Goal: Information Seeking & Learning: Learn about a topic

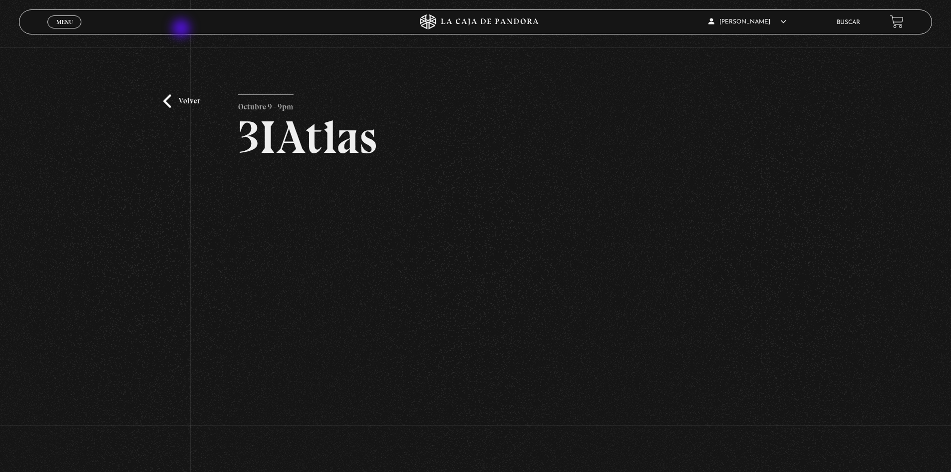
scroll to position [100, 0]
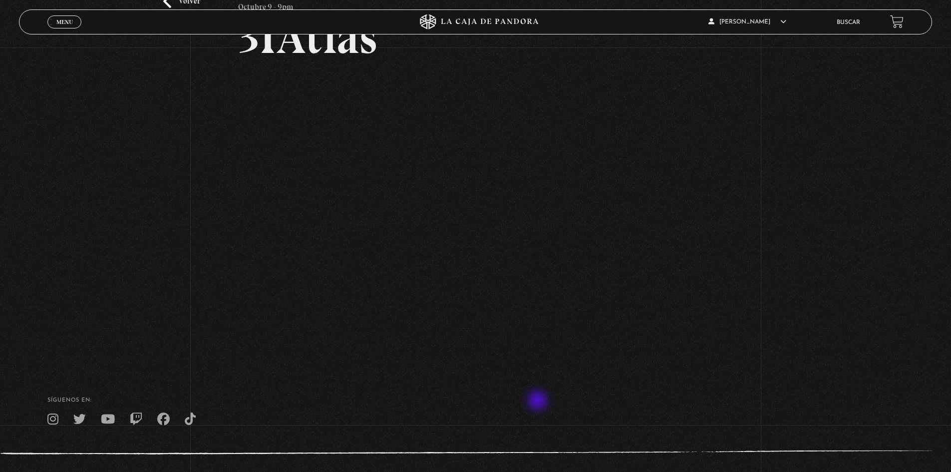
click at [538, 402] on h4 "SÍguenos en:" at bounding box center [475, 400] width 856 height 5
drag, startPoint x: 809, startPoint y: 336, endPoint x: 795, endPoint y: 346, distance: 17.1
click at [808, 337] on div "Volver Octubre 9 - 9pm 3IAtlas" at bounding box center [475, 155] width 951 height 415
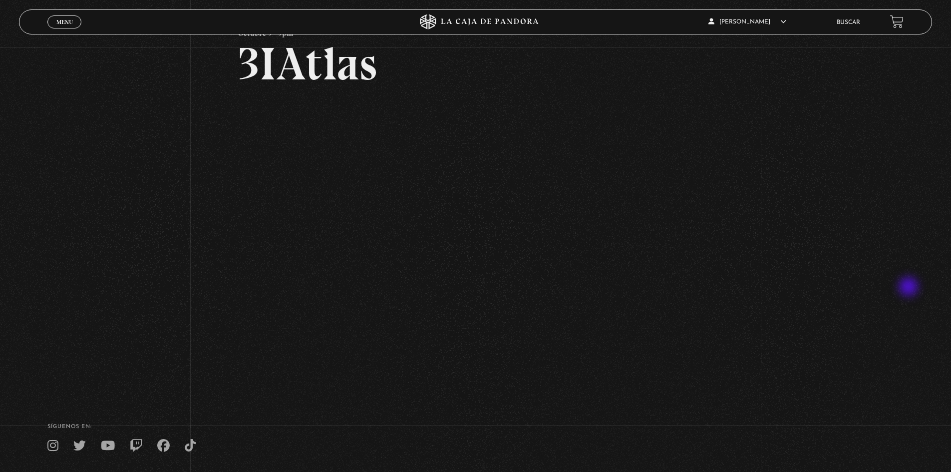
scroll to position [45, 0]
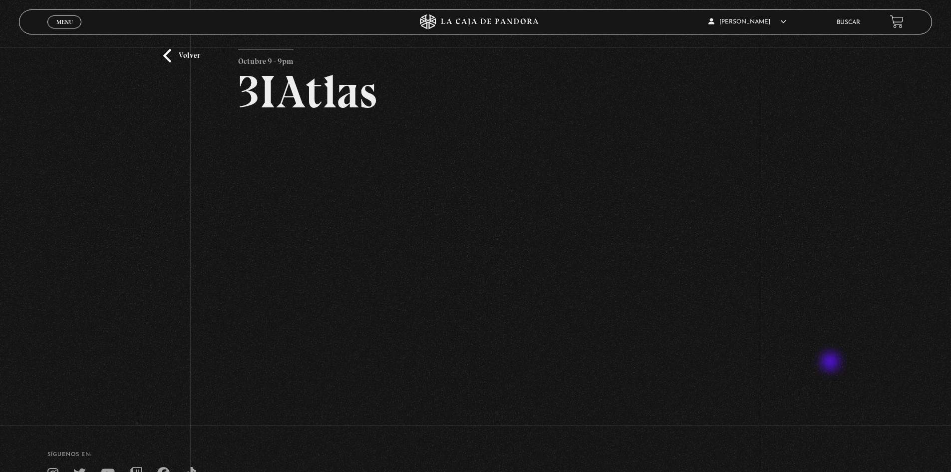
click at [831, 363] on div "Volver Octubre 9 - 9pm 3IAtlas" at bounding box center [475, 209] width 951 height 415
click at [838, 375] on div "Volver Octubre 9 - 9pm 3IAtlas" at bounding box center [475, 209] width 951 height 415
click at [806, 380] on div "Volver Octubre 9 - 9pm 3IAtlas" at bounding box center [475, 209] width 951 height 415
click at [820, 378] on div "Volver Octubre 9 - 9pm 3IAtlas" at bounding box center [475, 209] width 951 height 415
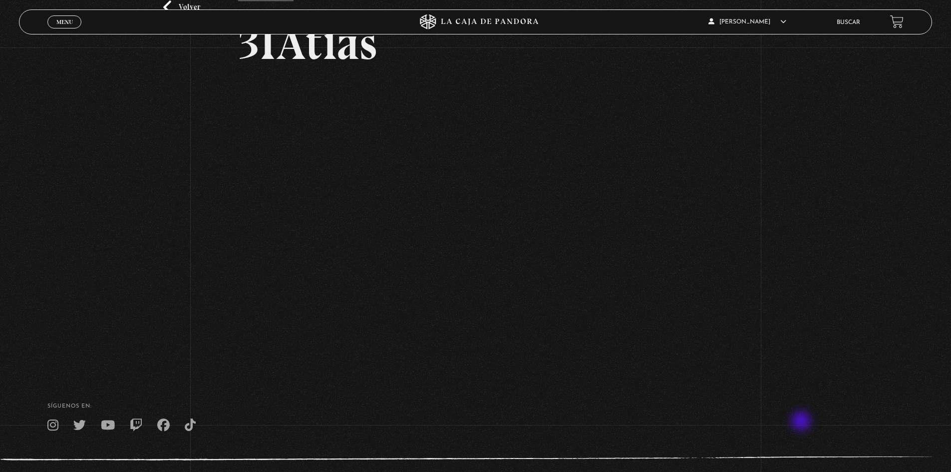
scroll to position [95, 0]
click at [169, 2] on link "Volver" at bounding box center [181, 5] width 37 height 13
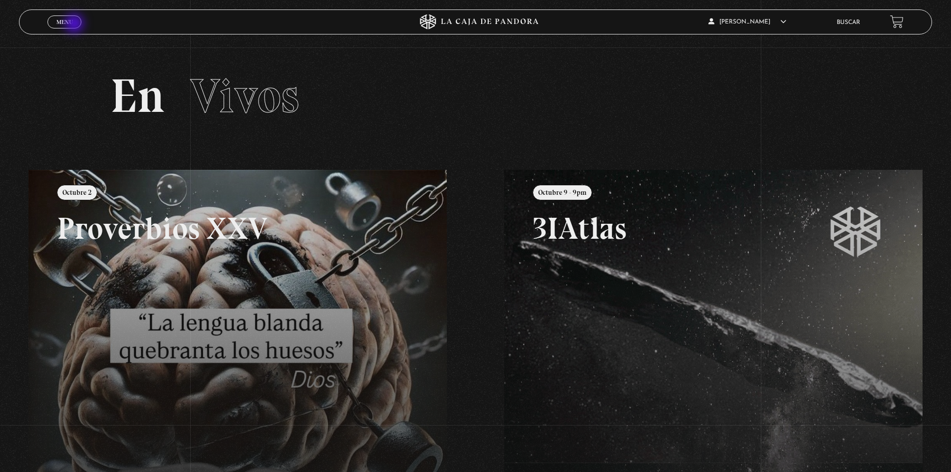
click at [75, 23] on link "Menu Cerrar" at bounding box center [64, 21] width 34 height 13
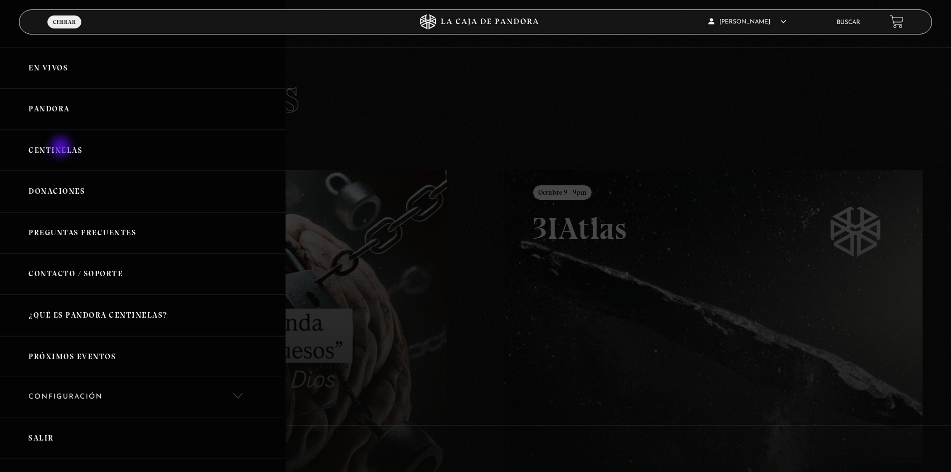
click at [62, 148] on link "Centinelas" at bounding box center [143, 150] width 286 height 41
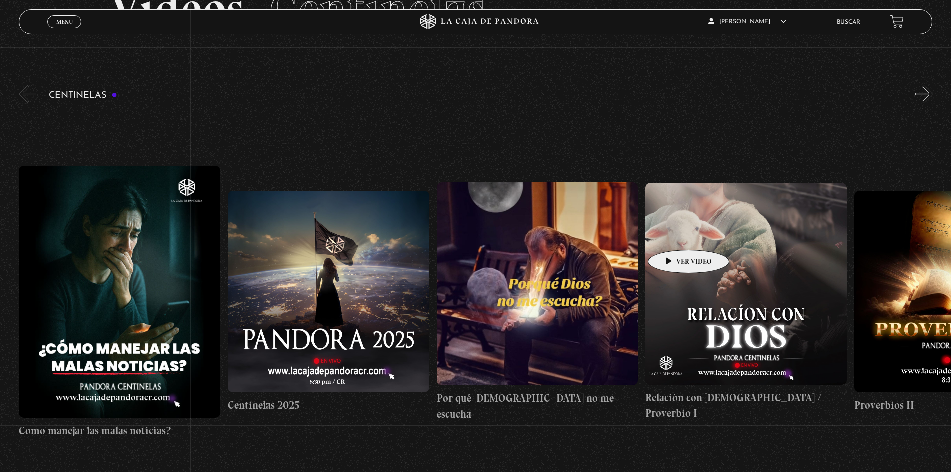
scroll to position [100, 0]
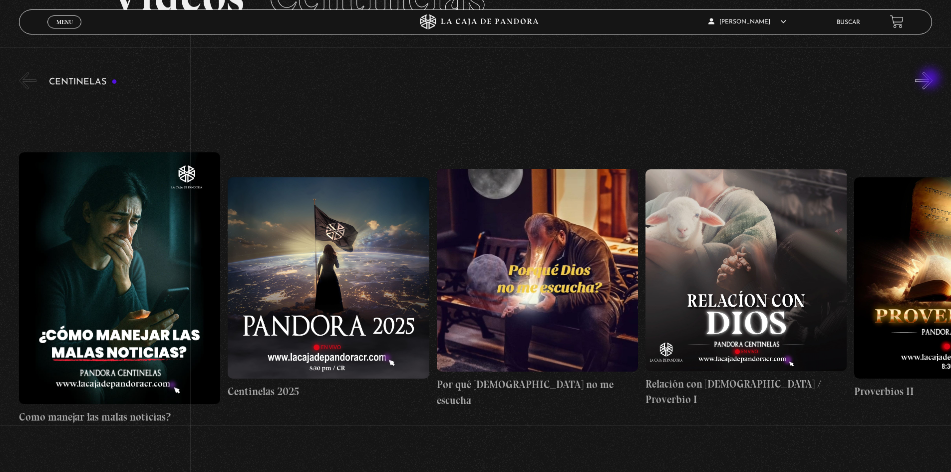
click at [931, 79] on button "»" at bounding box center [923, 80] width 17 height 17
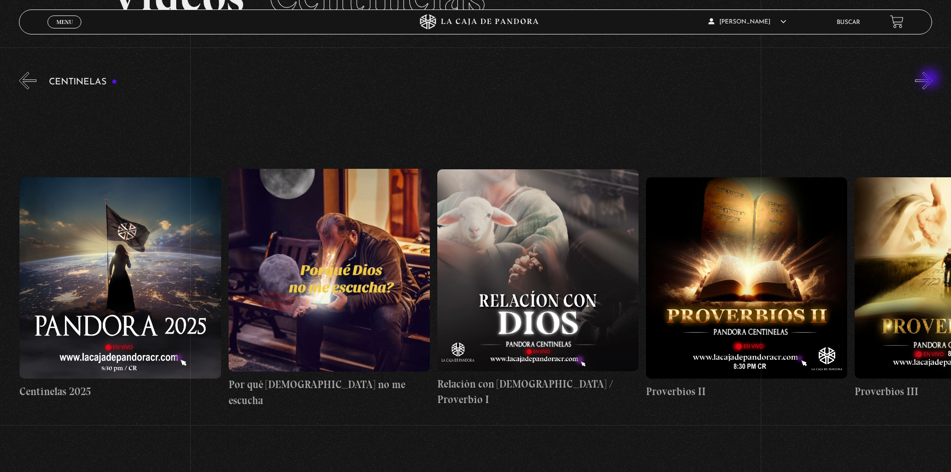
click at [931, 79] on button "»" at bounding box center [923, 80] width 17 height 17
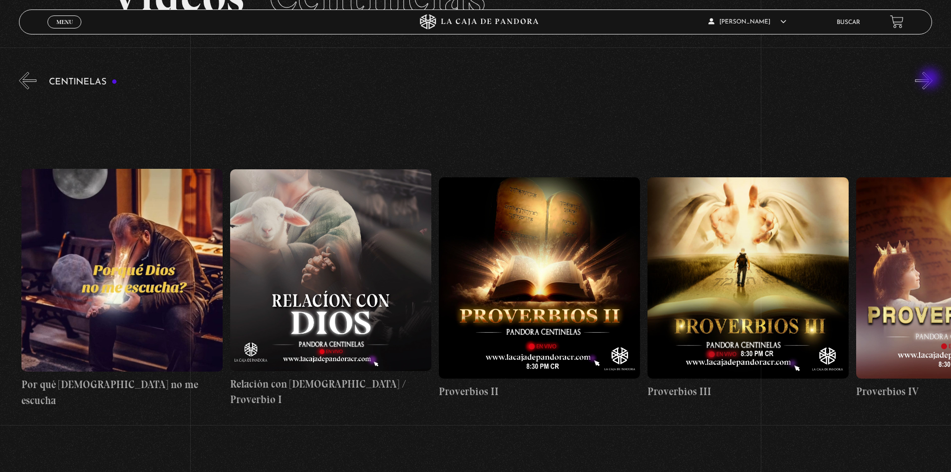
click at [931, 79] on button "»" at bounding box center [923, 80] width 17 height 17
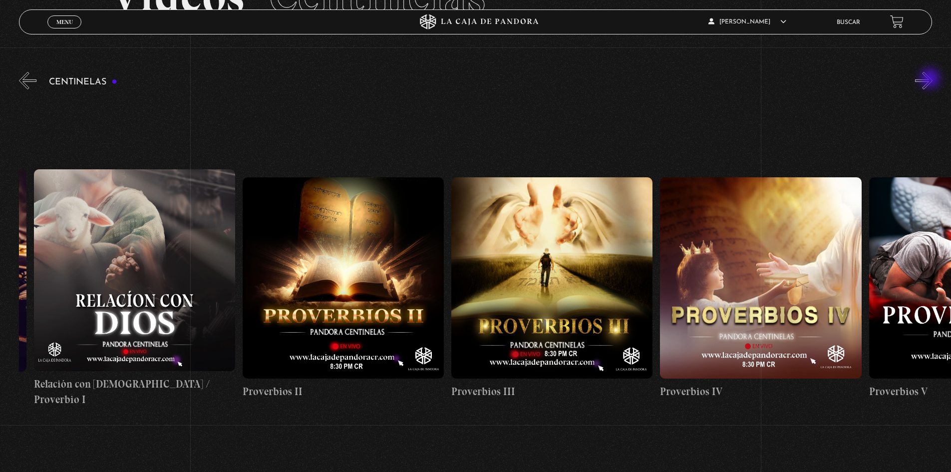
click at [931, 79] on button "»" at bounding box center [923, 80] width 17 height 17
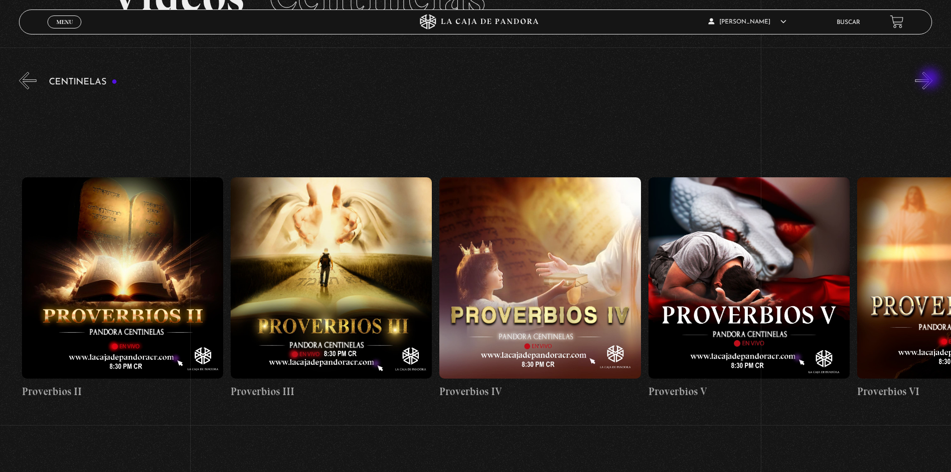
click at [931, 79] on button "»" at bounding box center [923, 80] width 17 height 17
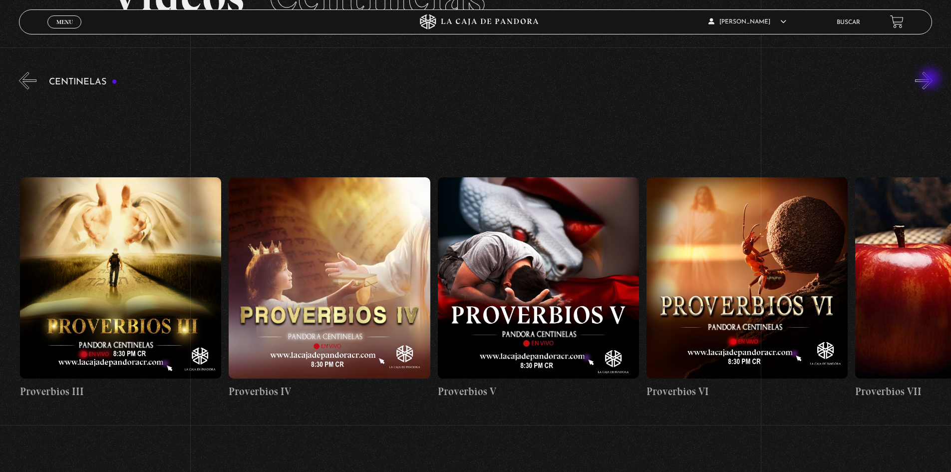
click at [931, 79] on button "»" at bounding box center [923, 80] width 17 height 17
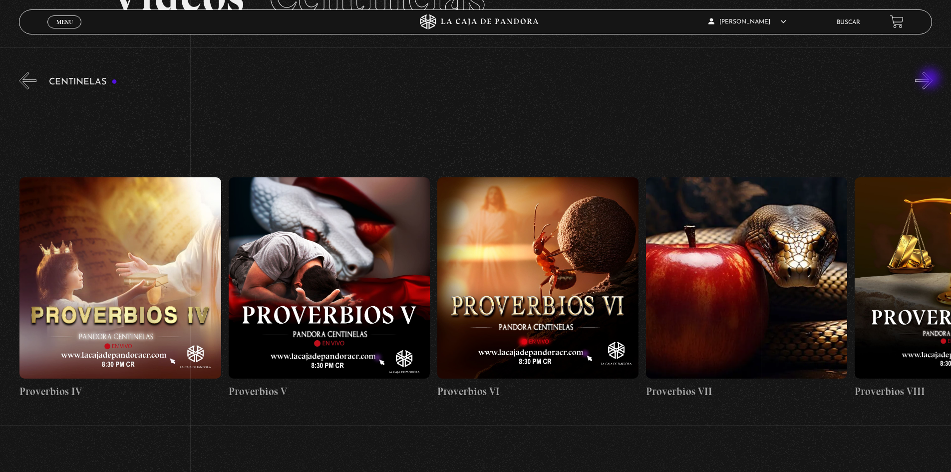
click at [931, 79] on button "»" at bounding box center [923, 80] width 17 height 17
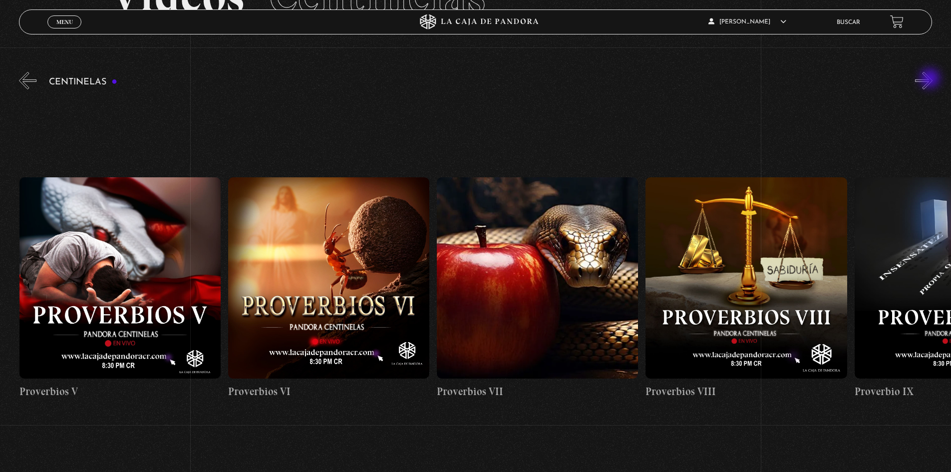
click at [931, 79] on button "»" at bounding box center [923, 80] width 17 height 17
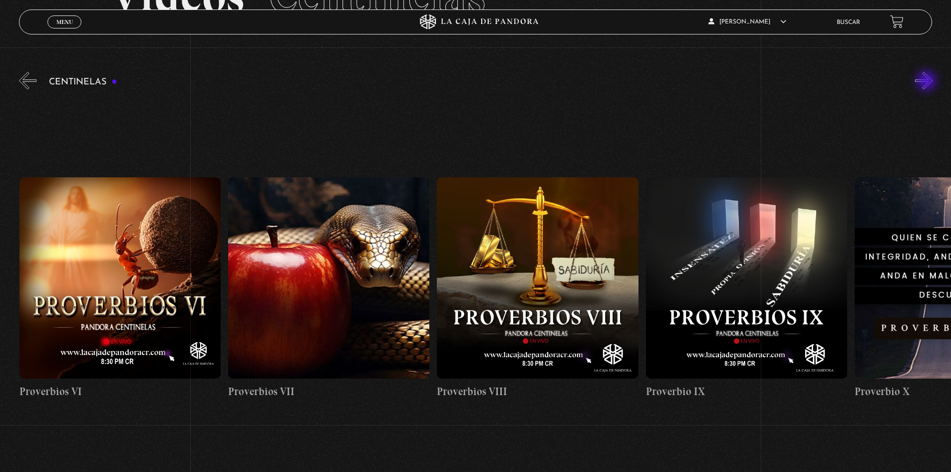
click at [928, 82] on button "»" at bounding box center [923, 80] width 17 height 17
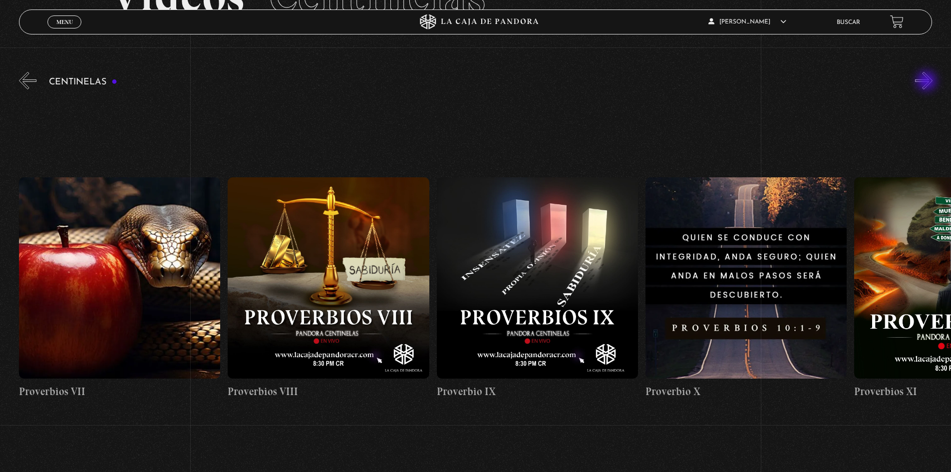
click at [928, 82] on button "»" at bounding box center [923, 80] width 17 height 17
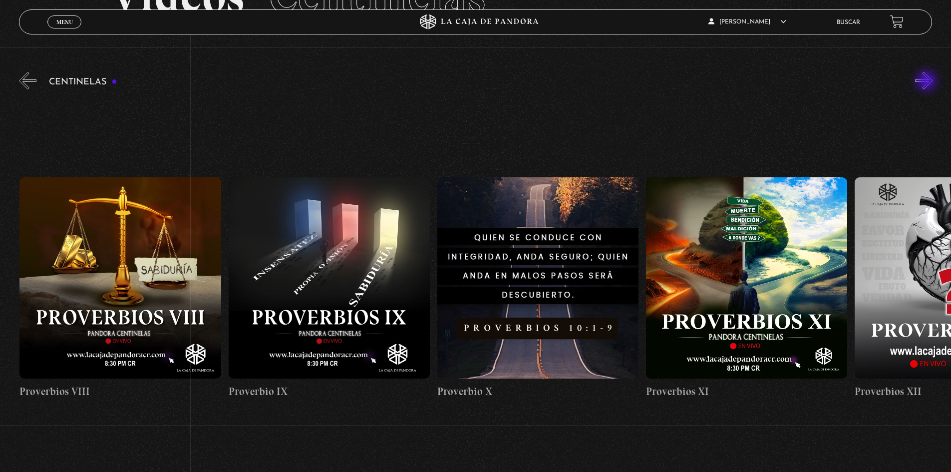
scroll to position [0, 2088]
click at [928, 82] on button "»" at bounding box center [923, 80] width 17 height 17
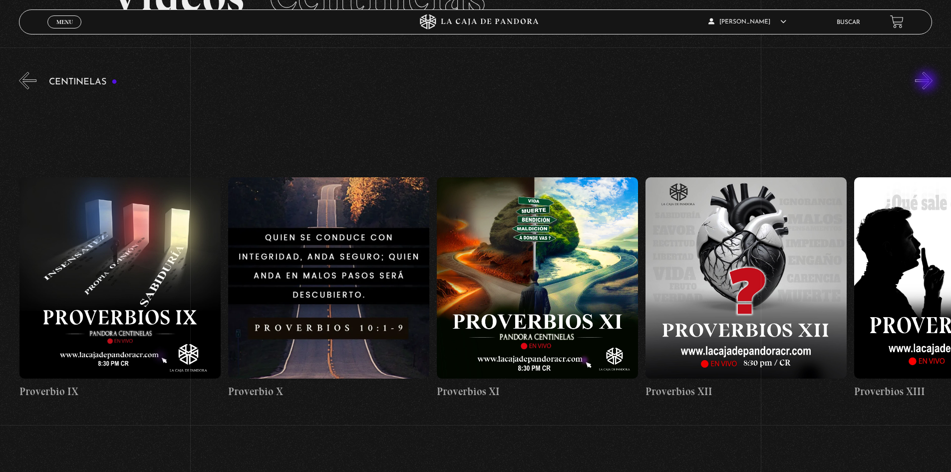
click at [928, 82] on button "»" at bounding box center [923, 80] width 17 height 17
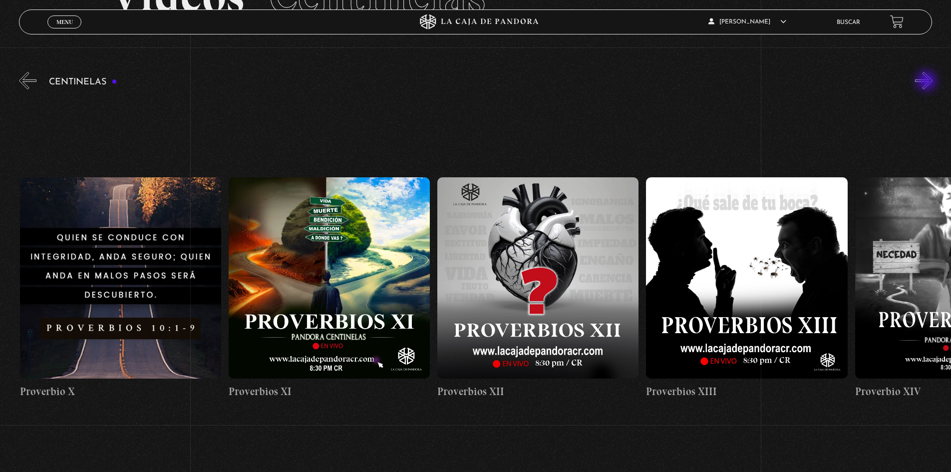
click at [928, 82] on button "»" at bounding box center [923, 80] width 17 height 17
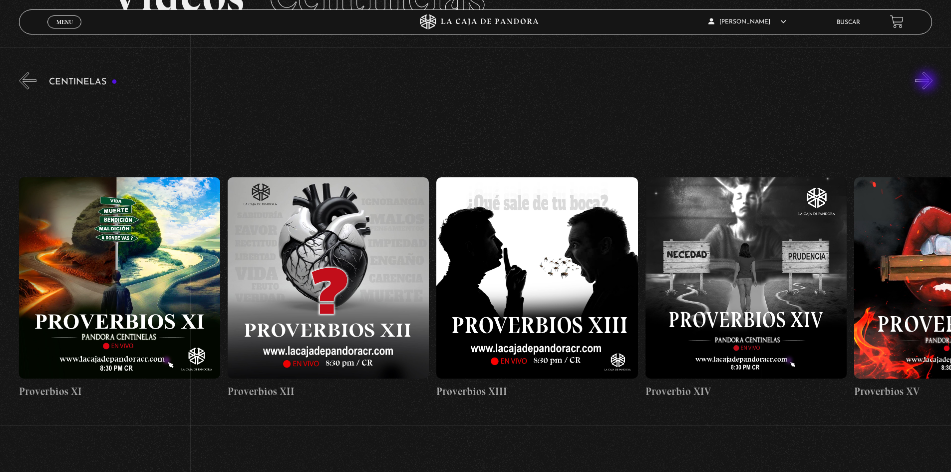
click at [928, 82] on button "»" at bounding box center [923, 80] width 17 height 17
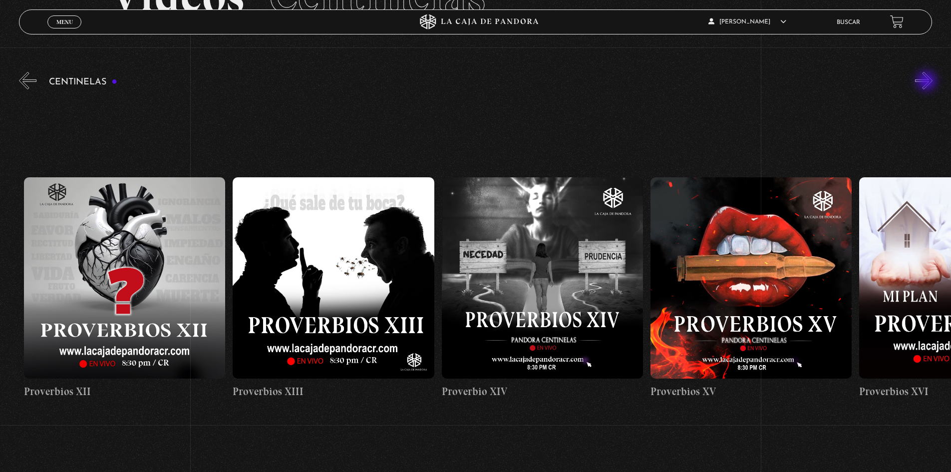
click at [928, 82] on button "»" at bounding box center [923, 80] width 17 height 17
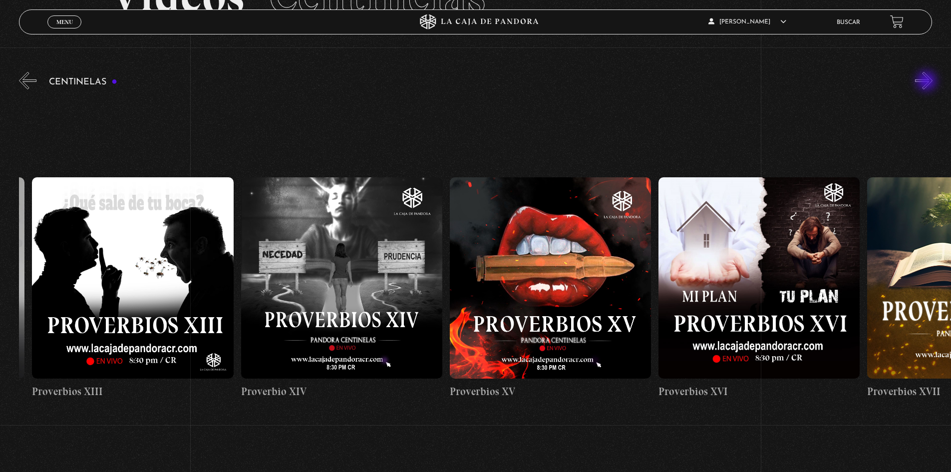
click at [928, 82] on button "»" at bounding box center [923, 80] width 17 height 17
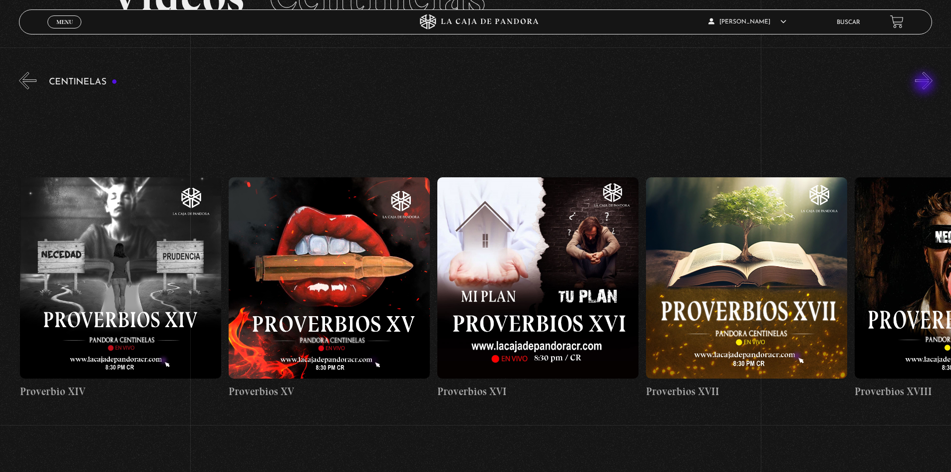
click at [925, 84] on button "»" at bounding box center [923, 80] width 17 height 17
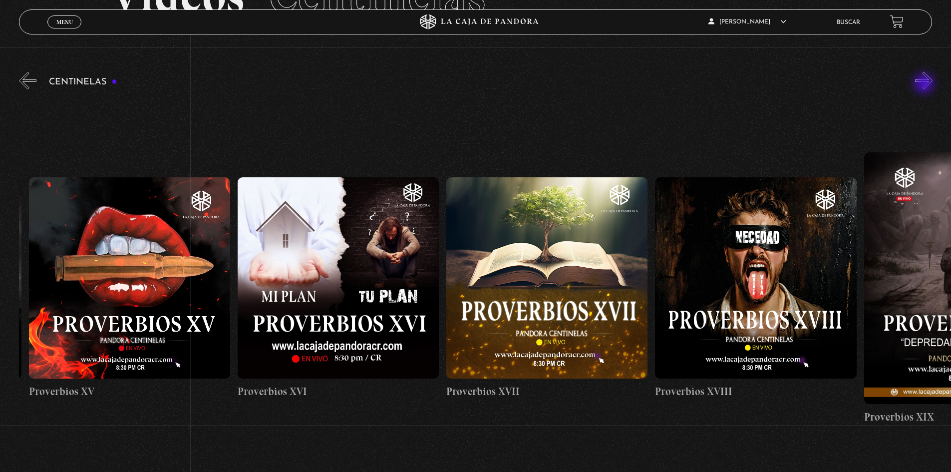
click at [925, 84] on button "»" at bounding box center [923, 80] width 17 height 17
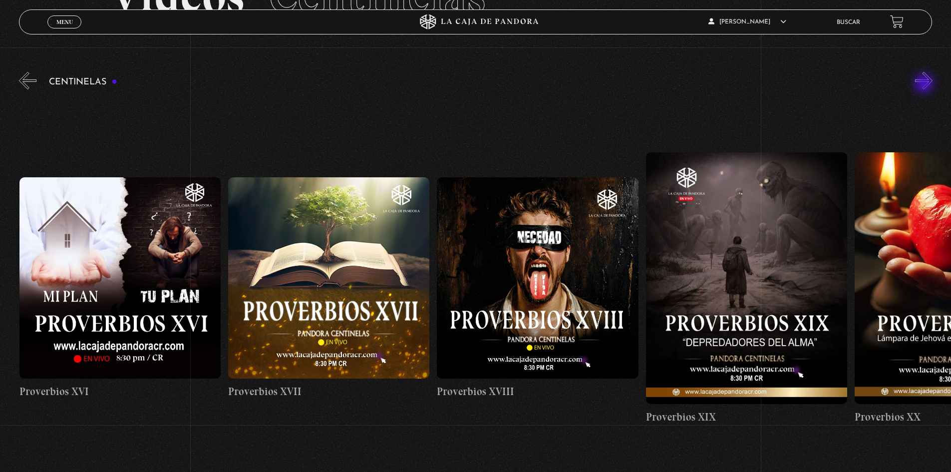
click at [925, 84] on button "»" at bounding box center [923, 80] width 17 height 17
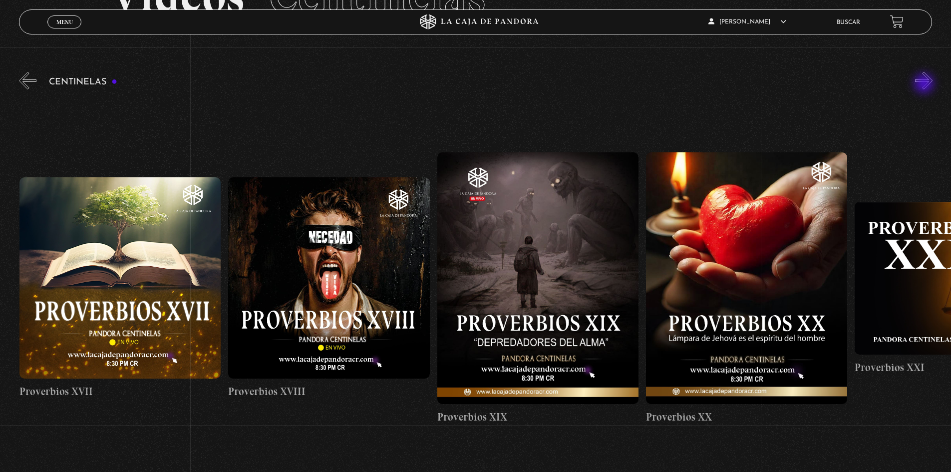
click at [925, 84] on button "»" at bounding box center [923, 80] width 17 height 17
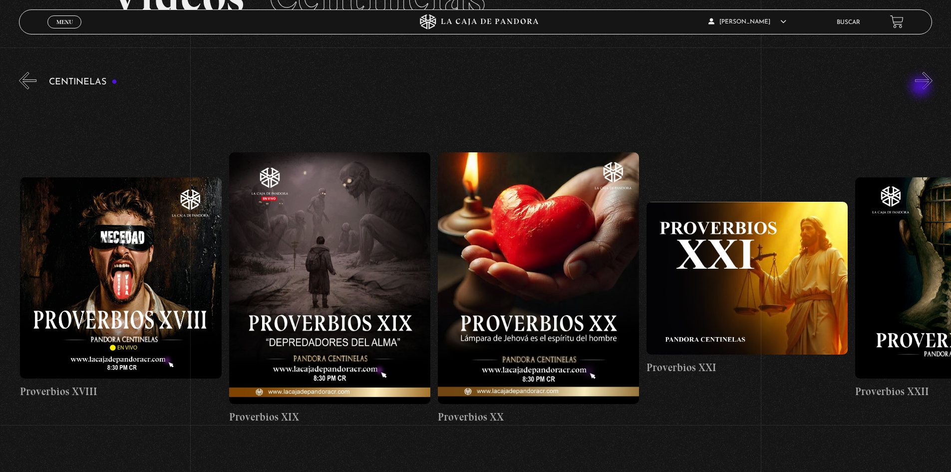
click at [922, 87] on div "Centinelas" at bounding box center [485, 275] width 932 height 411
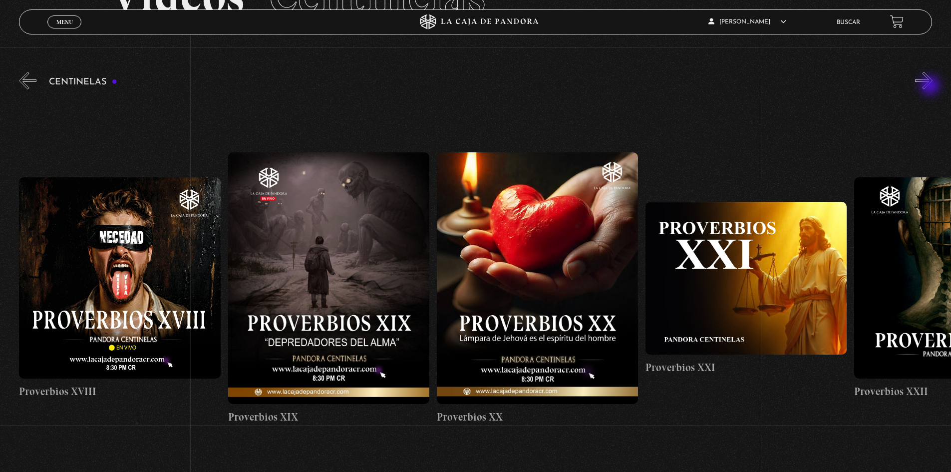
click at [933, 86] on button "»" at bounding box center [923, 80] width 17 height 17
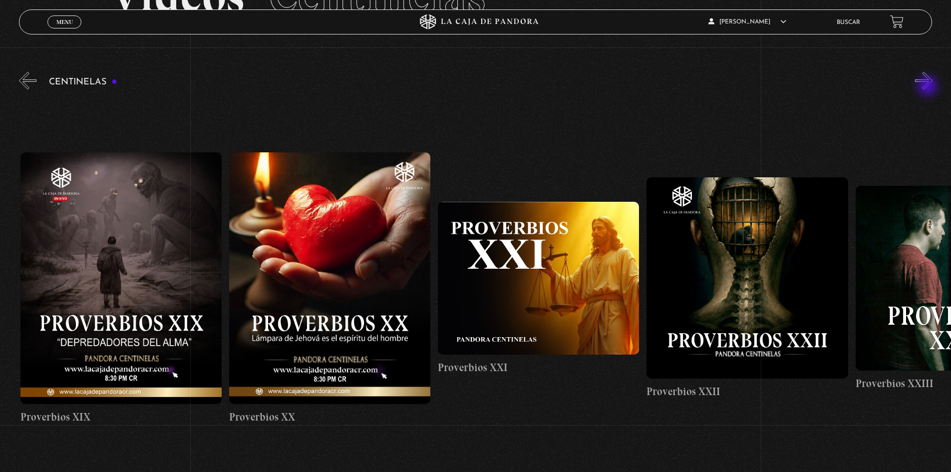
click at [929, 87] on button "»" at bounding box center [923, 80] width 17 height 17
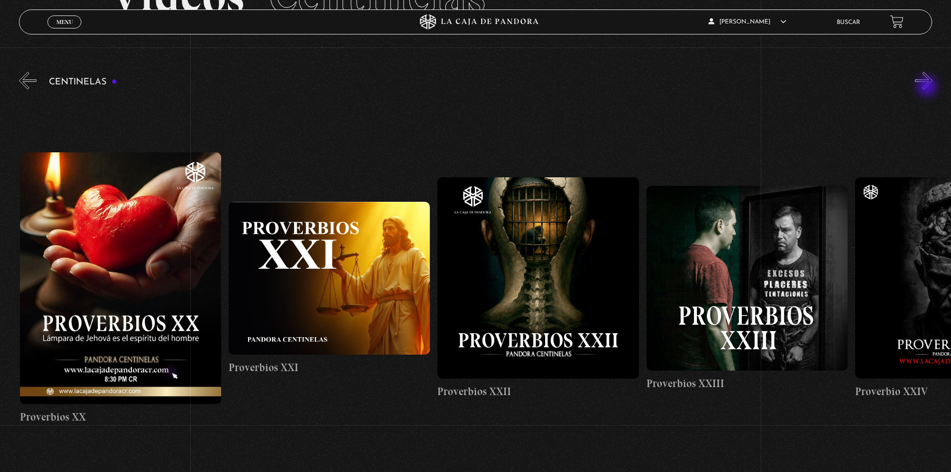
click at [928, 87] on button "»" at bounding box center [923, 80] width 17 height 17
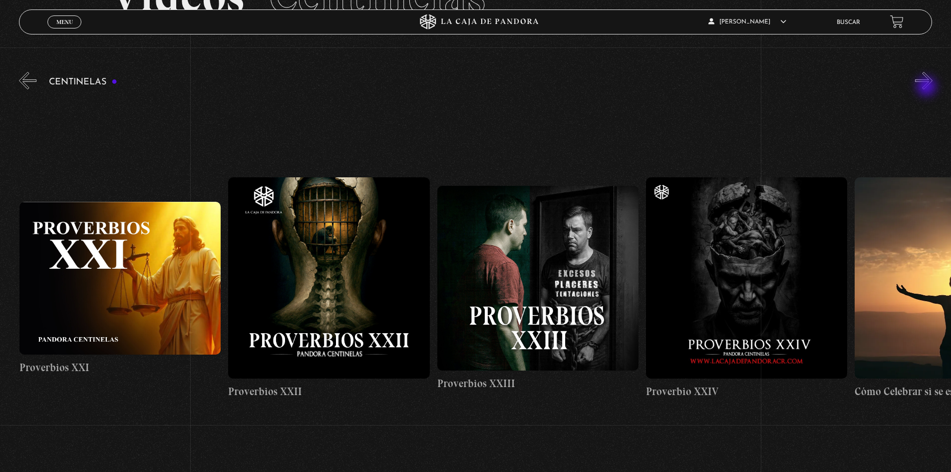
click at [928, 87] on button "»" at bounding box center [923, 80] width 17 height 17
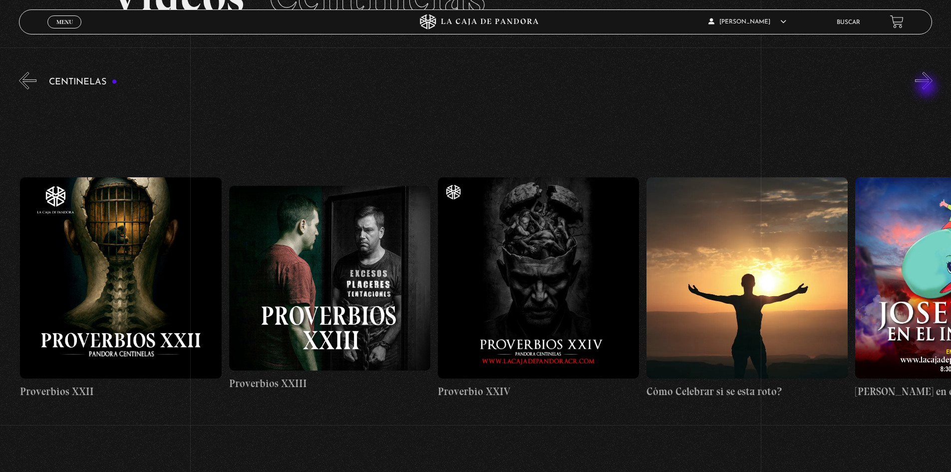
click at [928, 87] on button "»" at bounding box center [923, 80] width 17 height 17
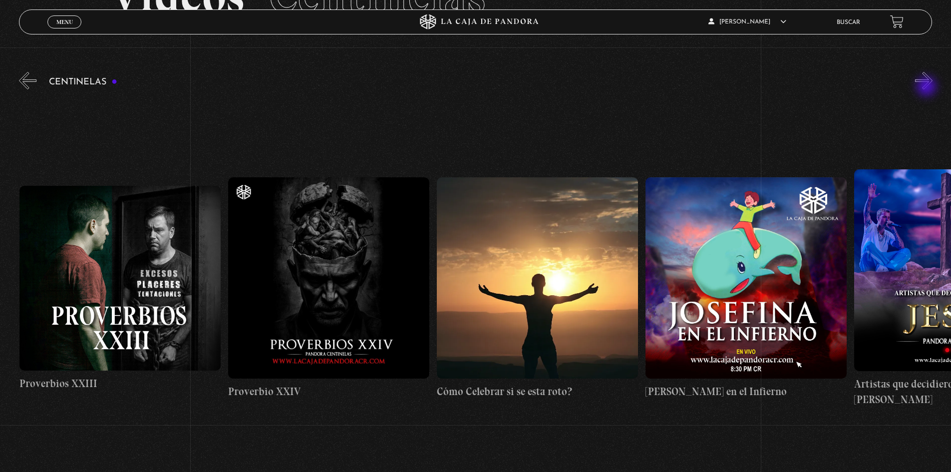
scroll to position [0, 5222]
click at [928, 88] on button "»" at bounding box center [923, 80] width 17 height 17
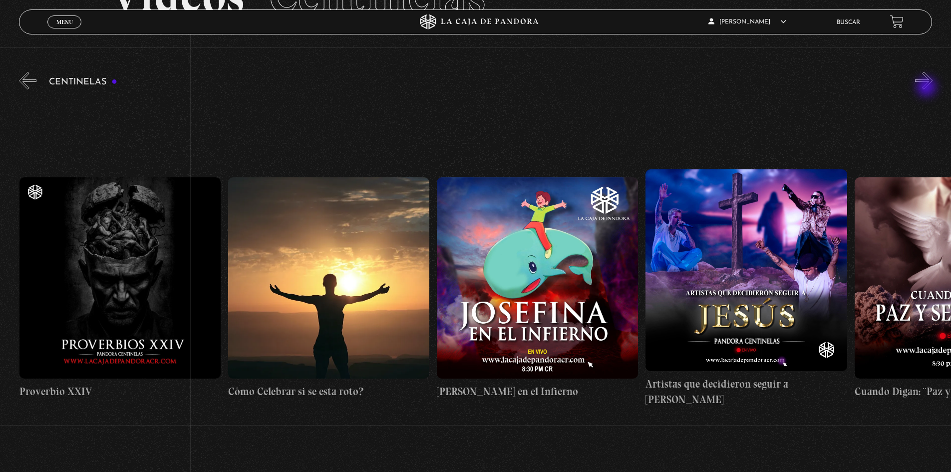
click at [928, 88] on button "»" at bounding box center [923, 80] width 17 height 17
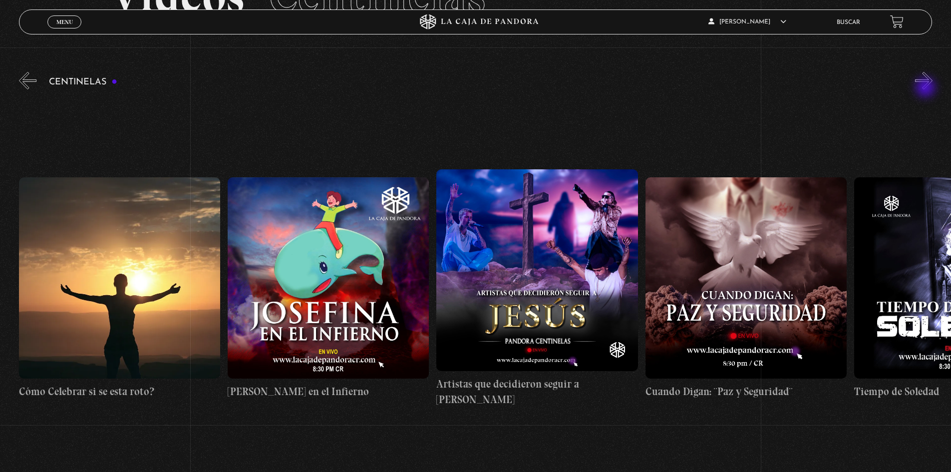
click at [927, 88] on button "»" at bounding box center [923, 80] width 17 height 17
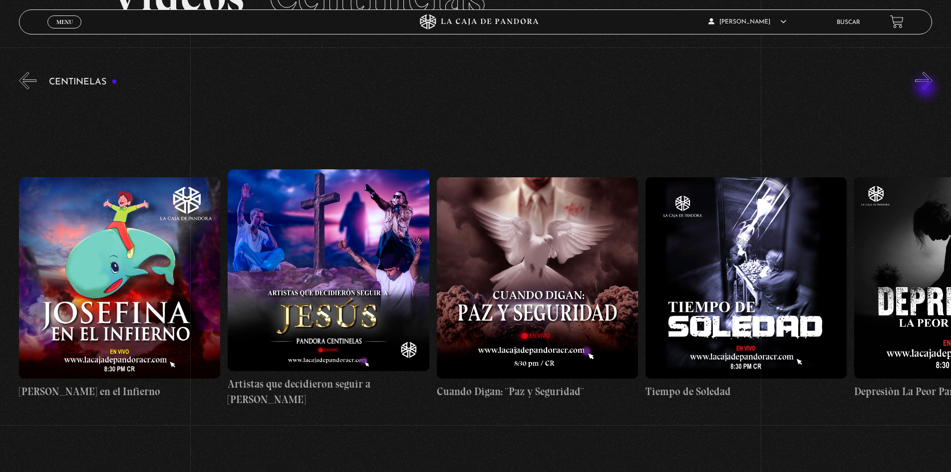
click at [927, 88] on button "»" at bounding box center [923, 80] width 17 height 17
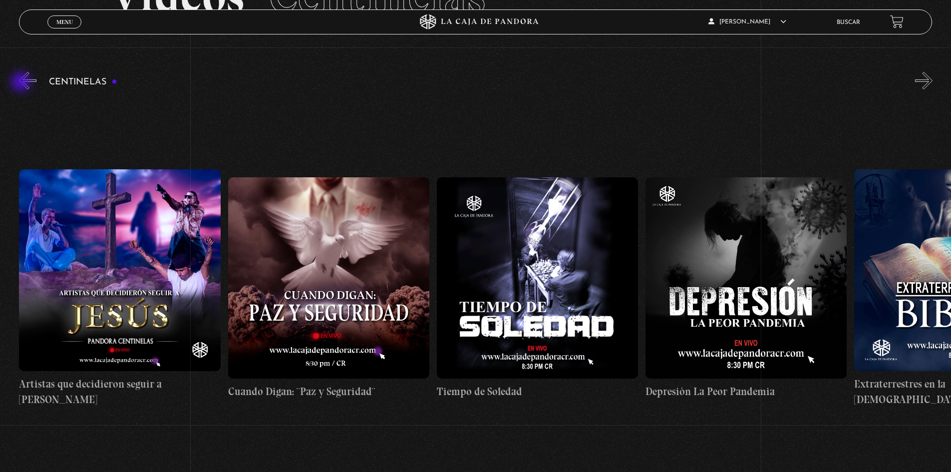
click at [22, 83] on button "«" at bounding box center [27, 80] width 17 height 17
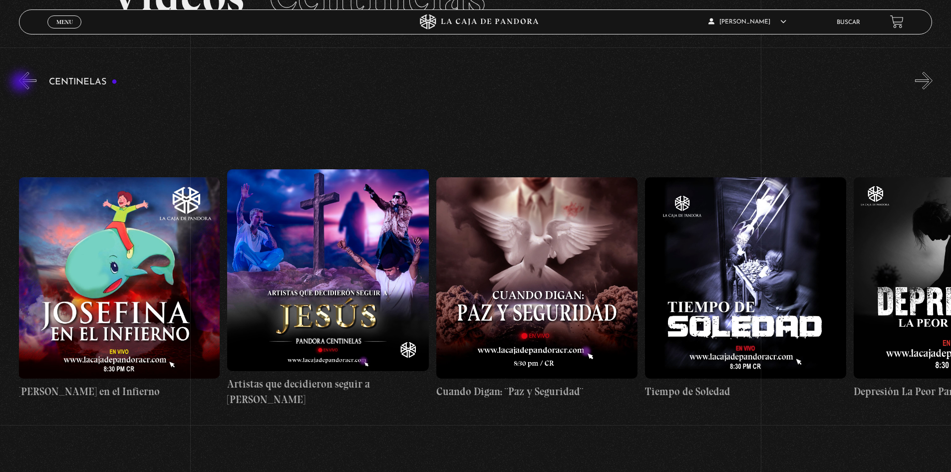
click at [22, 83] on button "«" at bounding box center [27, 80] width 17 height 17
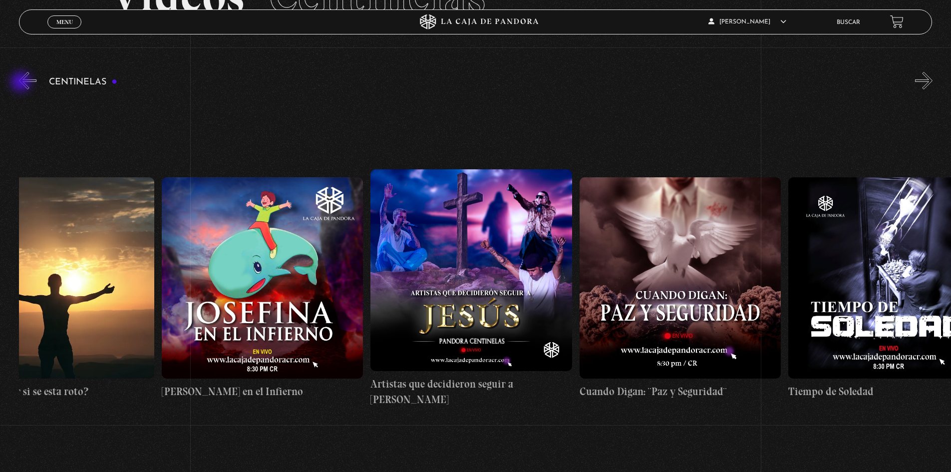
click at [22, 83] on button "«" at bounding box center [27, 80] width 17 height 17
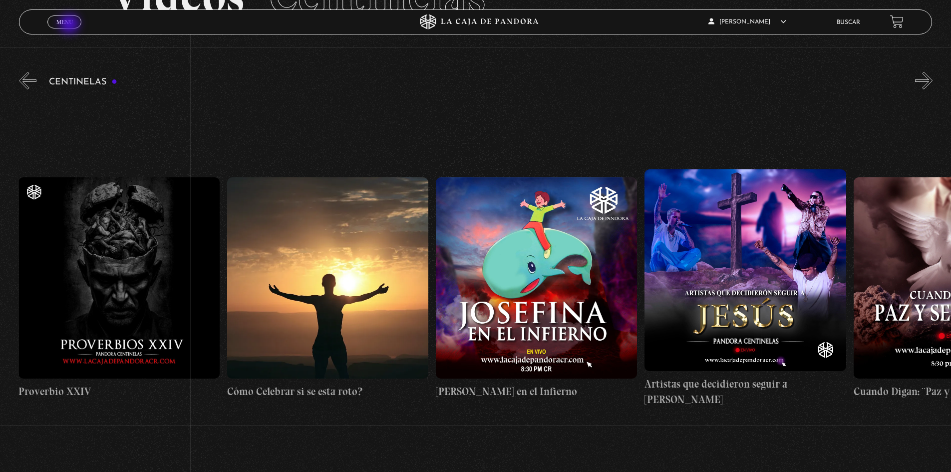
scroll to position [0, 5430]
click at [70, 25] on span "Menu" at bounding box center [64, 22] width 16 height 6
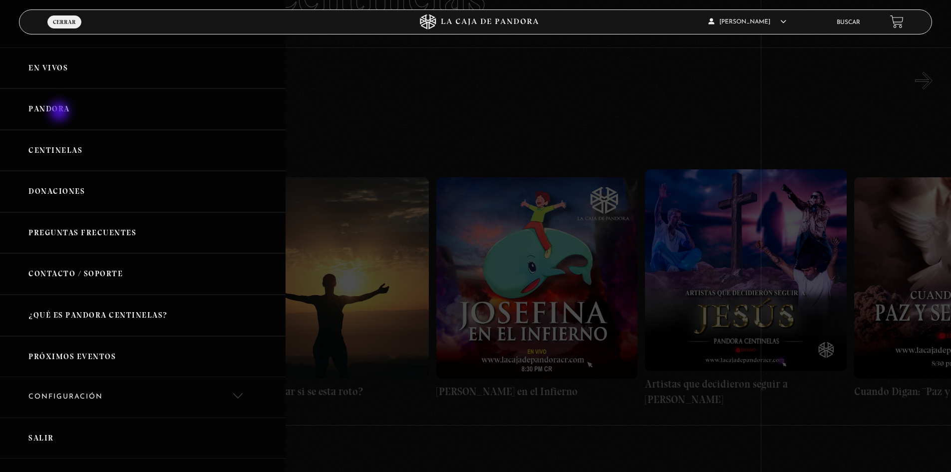
click at [60, 112] on link "Pandora" at bounding box center [143, 108] width 286 height 41
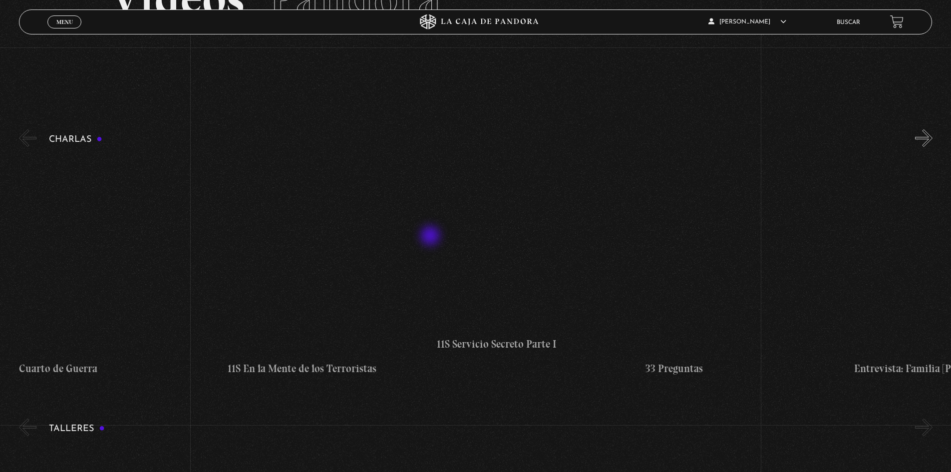
scroll to position [100, 0]
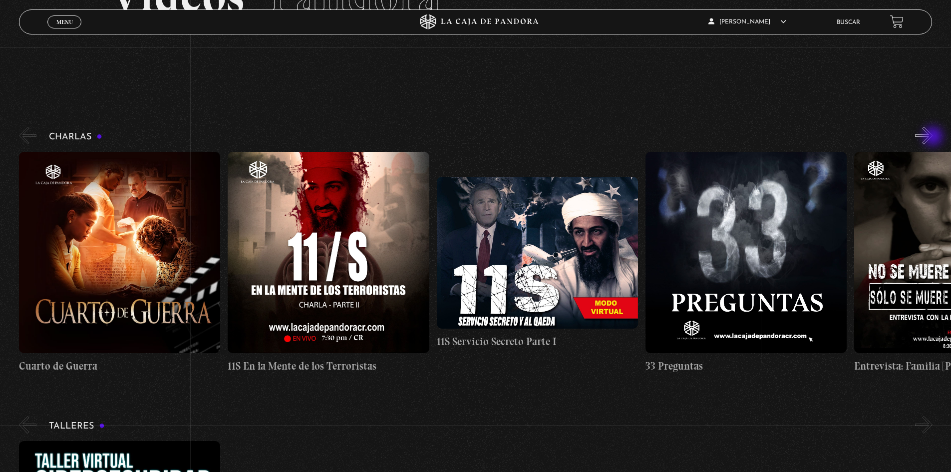
click at [933, 137] on button "»" at bounding box center [923, 135] width 17 height 17
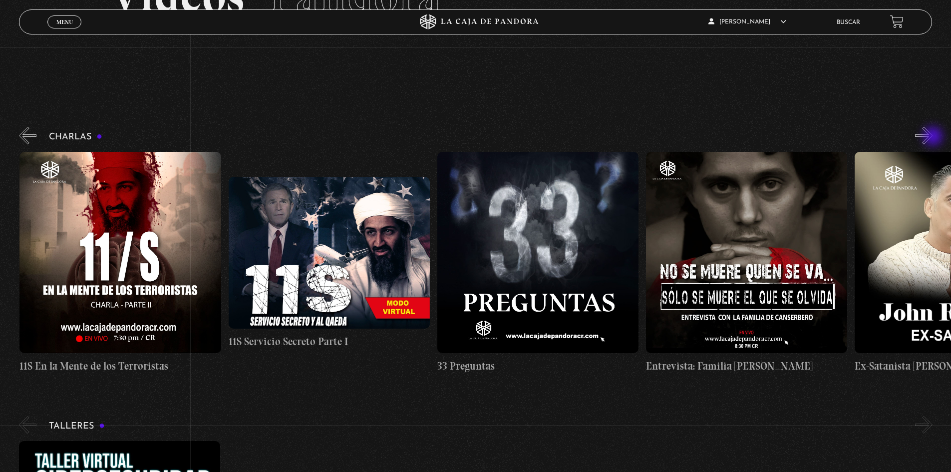
scroll to position [0, 209]
click at [933, 137] on button "»" at bounding box center [923, 135] width 17 height 17
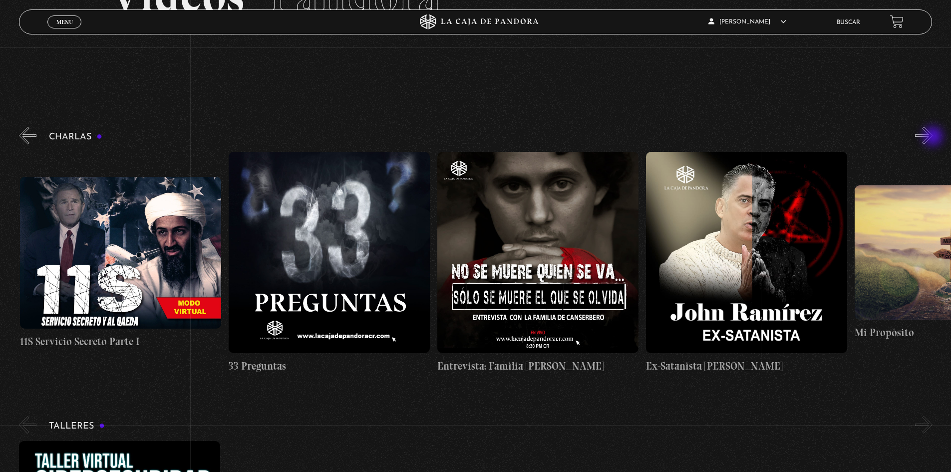
click at [933, 137] on button "»" at bounding box center [923, 135] width 17 height 17
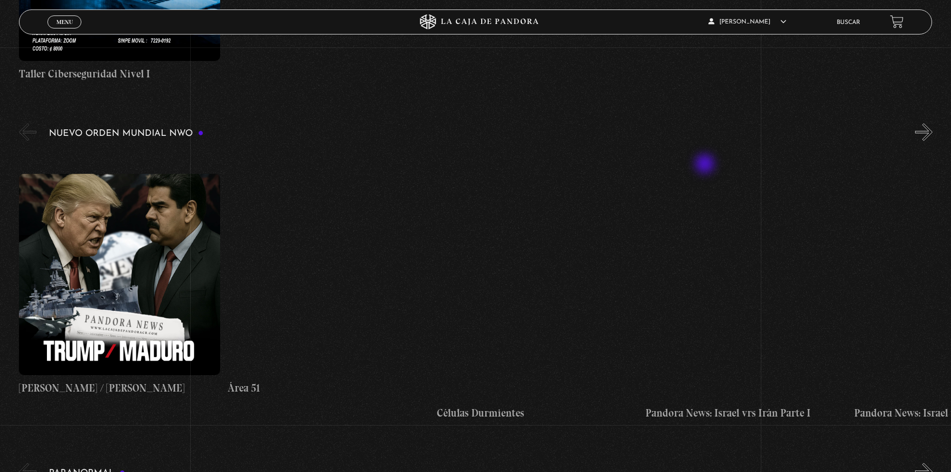
scroll to position [749, 0]
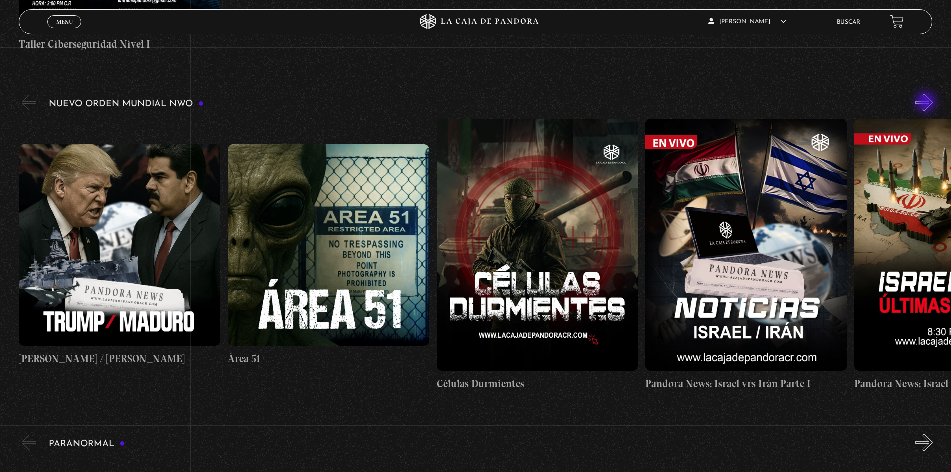
click at [927, 102] on button "»" at bounding box center [923, 102] width 17 height 17
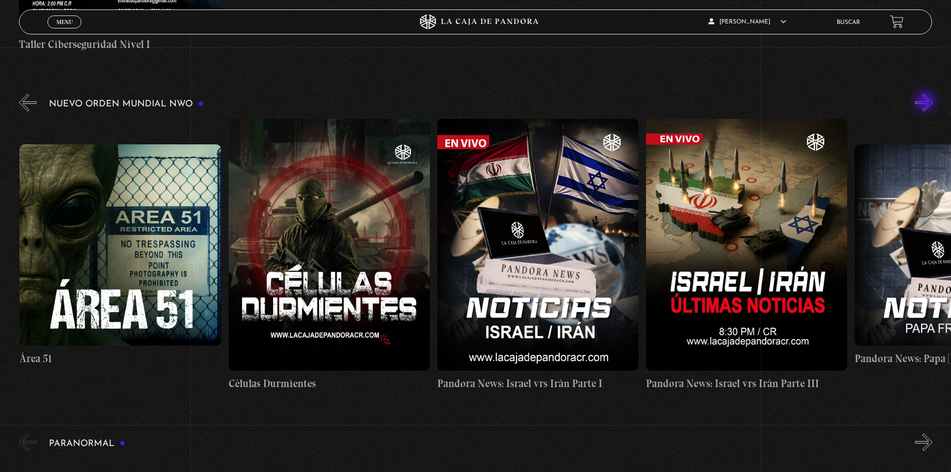
click at [927, 102] on button "»" at bounding box center [923, 102] width 17 height 17
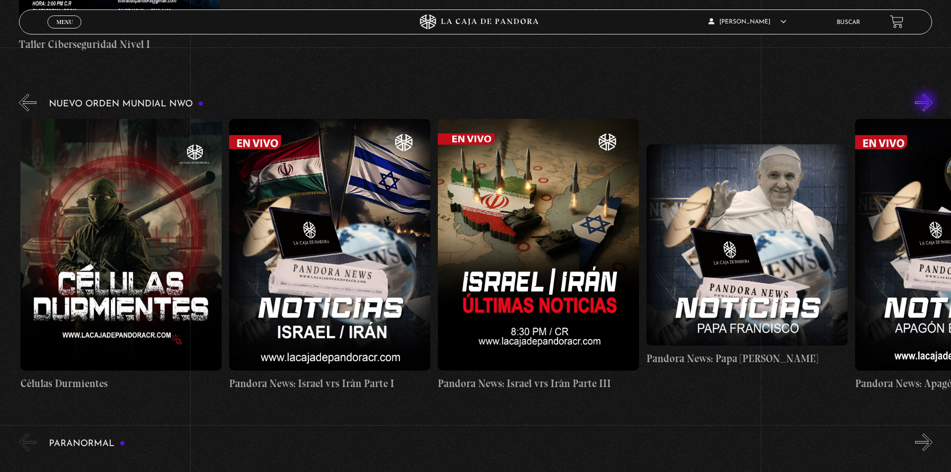
click at [927, 102] on button "»" at bounding box center [923, 102] width 17 height 17
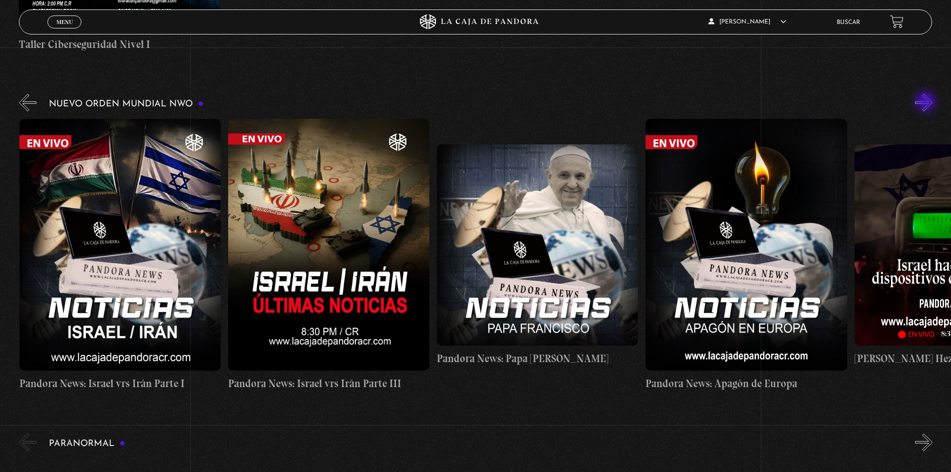
scroll to position [0, 627]
click at [927, 102] on button "»" at bounding box center [923, 102] width 17 height 17
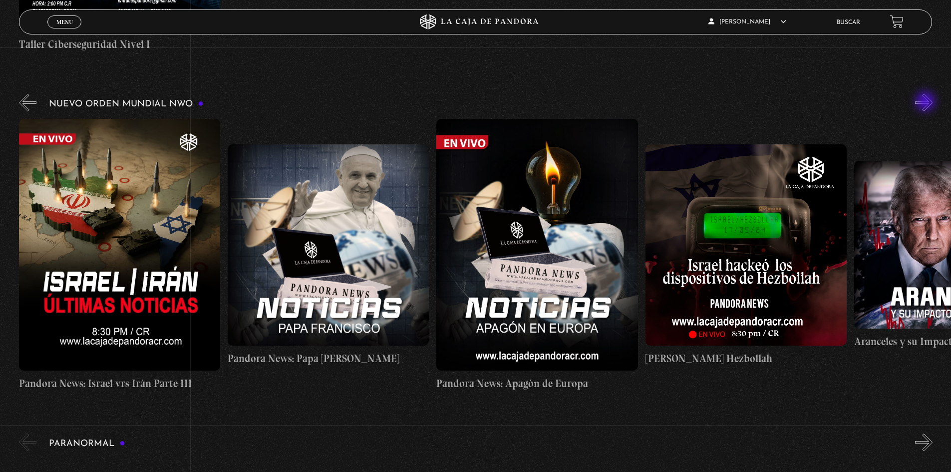
click at [927, 102] on button "»" at bounding box center [923, 102] width 17 height 17
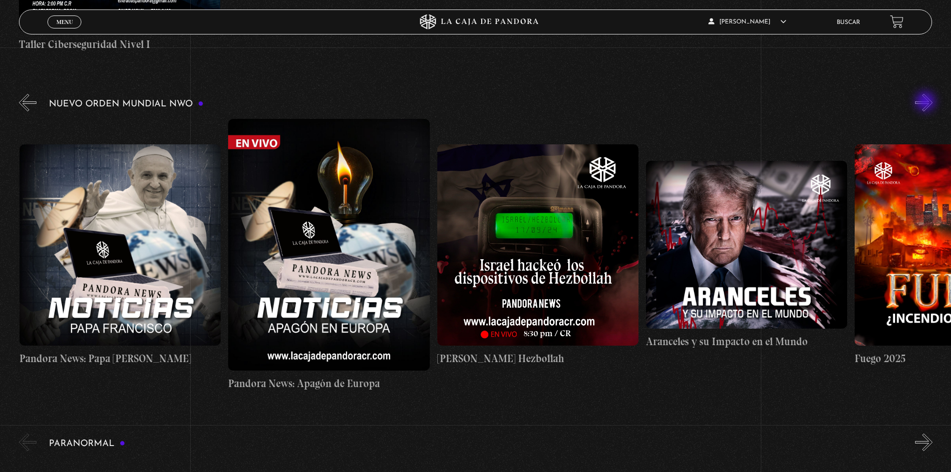
scroll to position [0, 1044]
click at [927, 102] on button "»" at bounding box center [923, 102] width 17 height 17
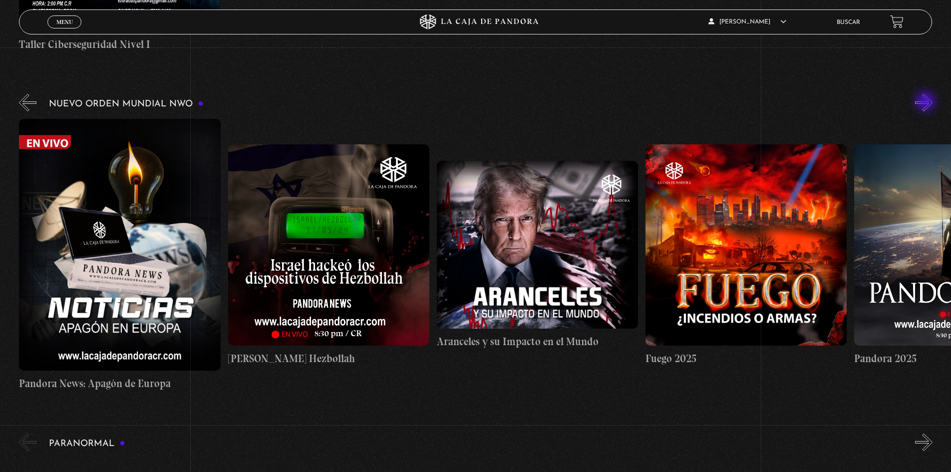
click at [927, 102] on button "»" at bounding box center [923, 102] width 17 height 17
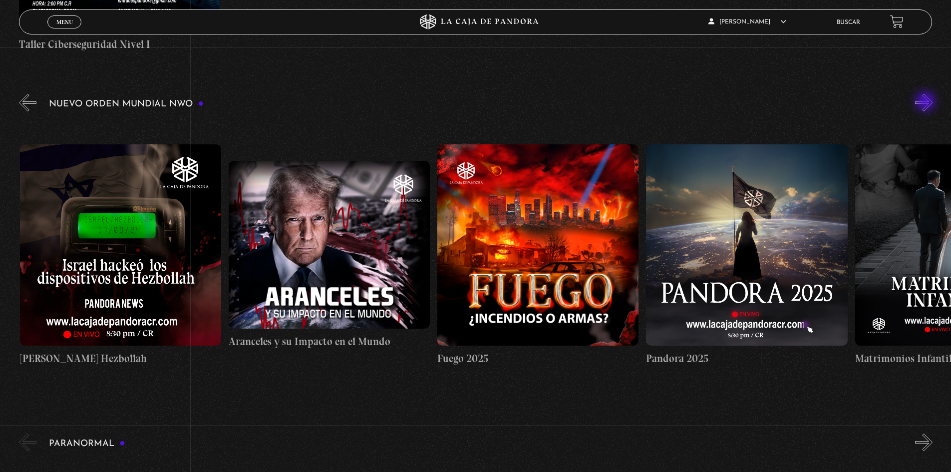
click at [927, 102] on button "»" at bounding box center [923, 102] width 17 height 17
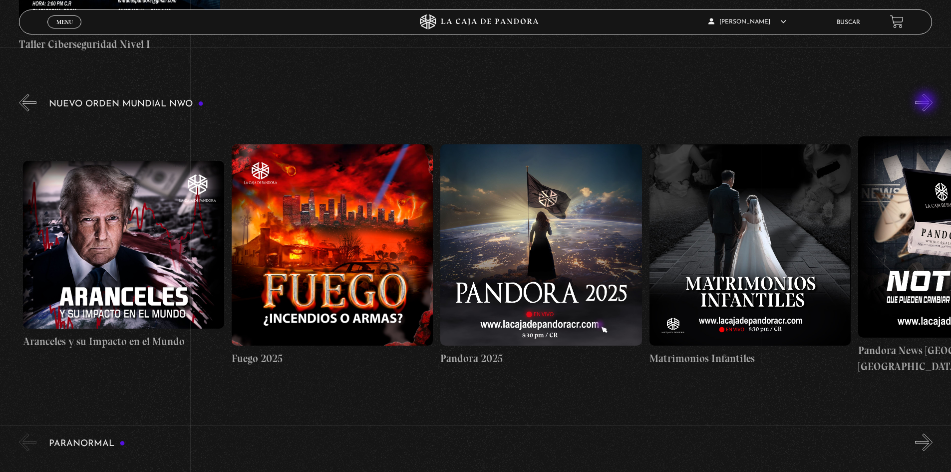
click at [927, 102] on button "»" at bounding box center [923, 102] width 17 height 17
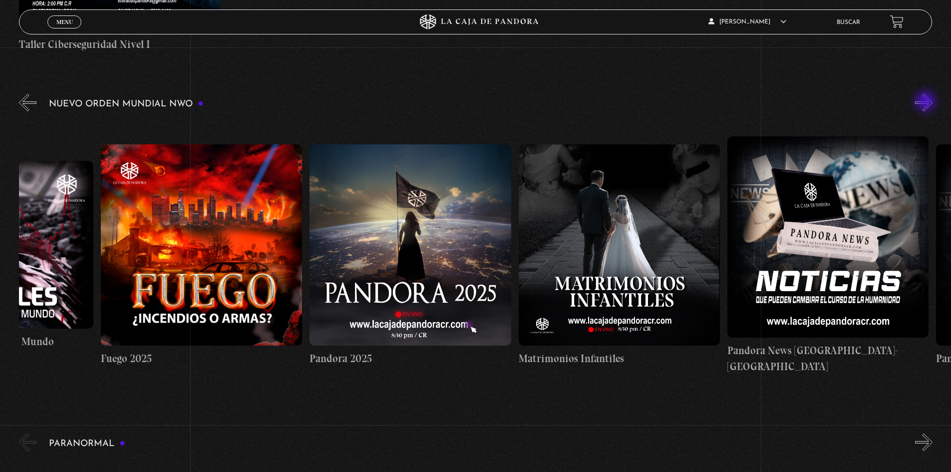
click at [927, 102] on button "»" at bounding box center [923, 102] width 17 height 17
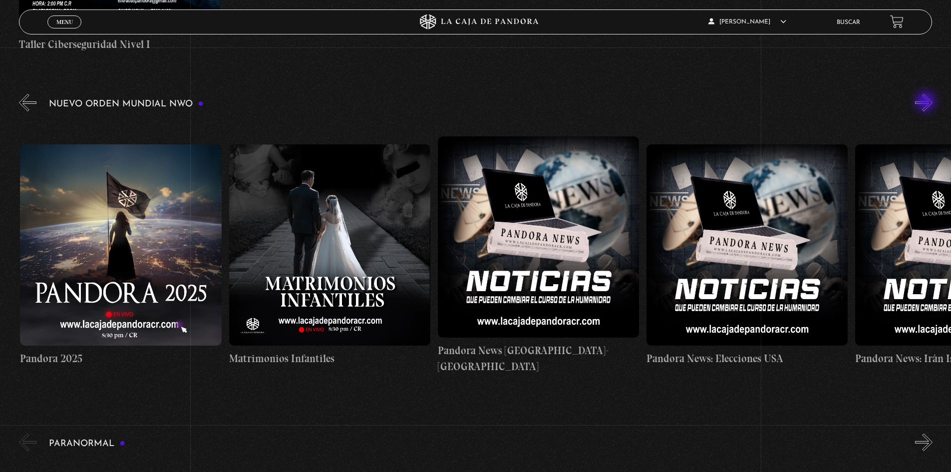
click at [927, 102] on button "»" at bounding box center [923, 102] width 17 height 17
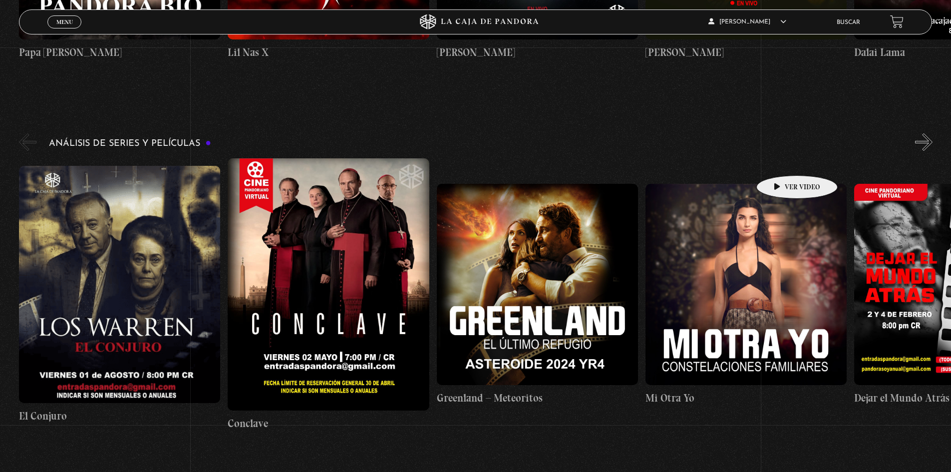
scroll to position [2097, 0]
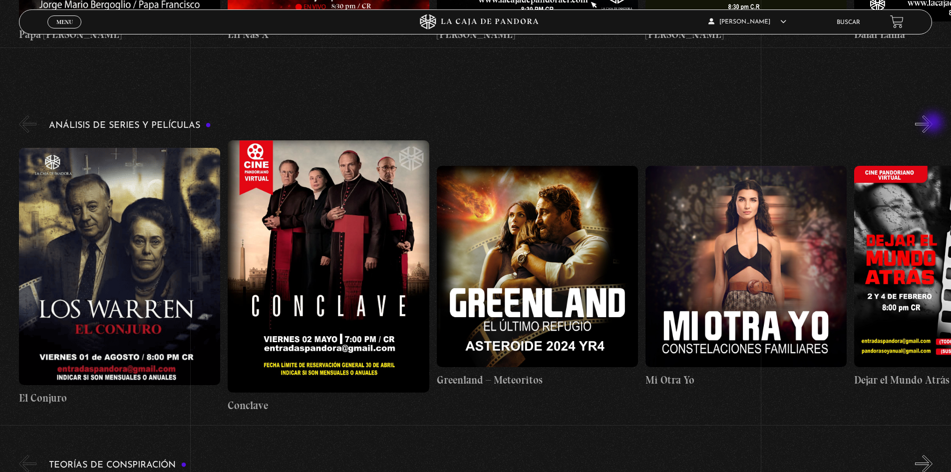
click at [931, 123] on button "»" at bounding box center [923, 123] width 17 height 17
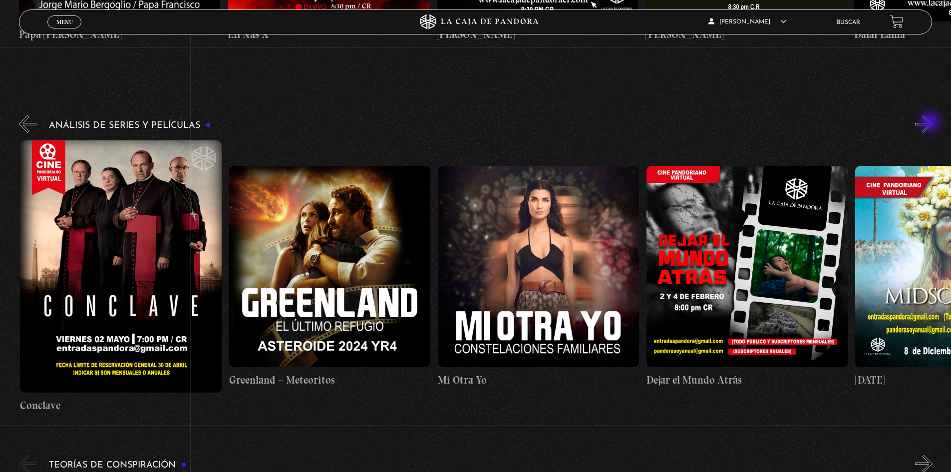
click at [931, 123] on button "»" at bounding box center [923, 123] width 17 height 17
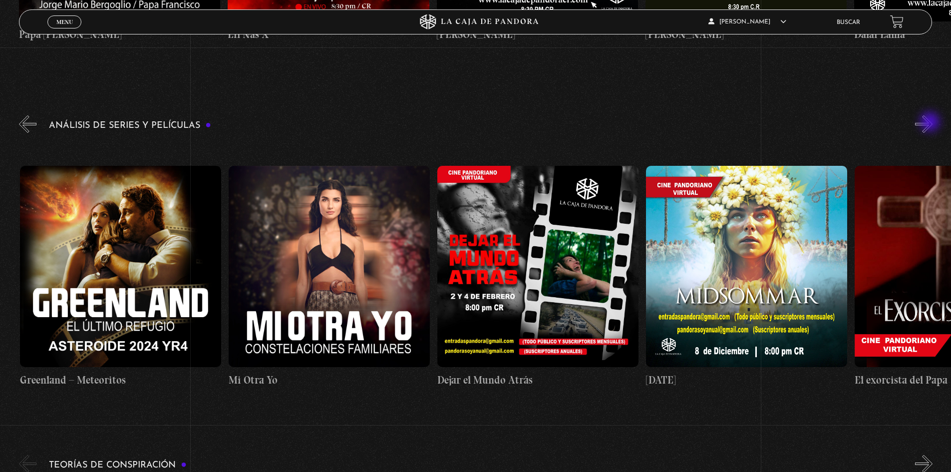
scroll to position [0, 417]
click at [931, 123] on button "»" at bounding box center [923, 123] width 17 height 17
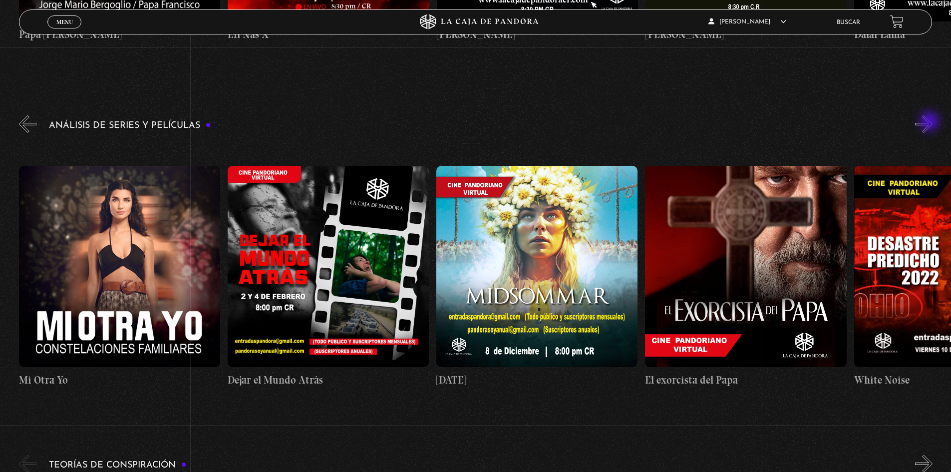
click at [931, 122] on button "»" at bounding box center [923, 123] width 17 height 17
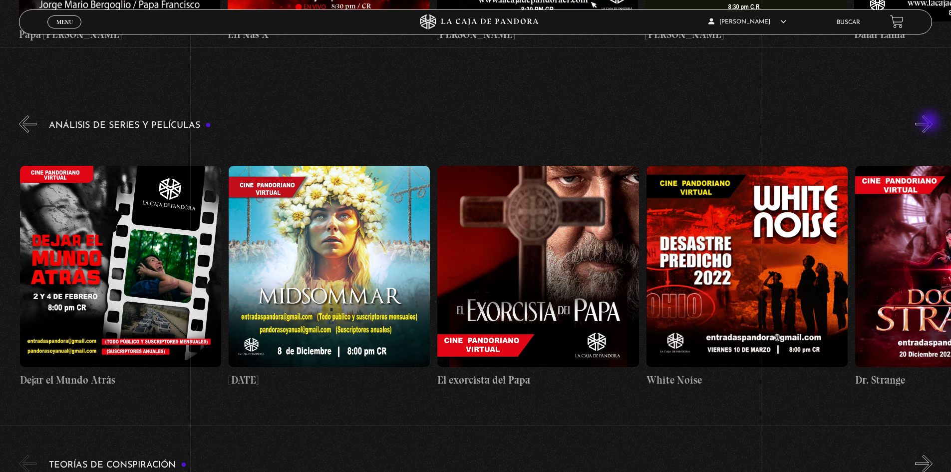
click at [930, 122] on button "»" at bounding box center [923, 123] width 17 height 17
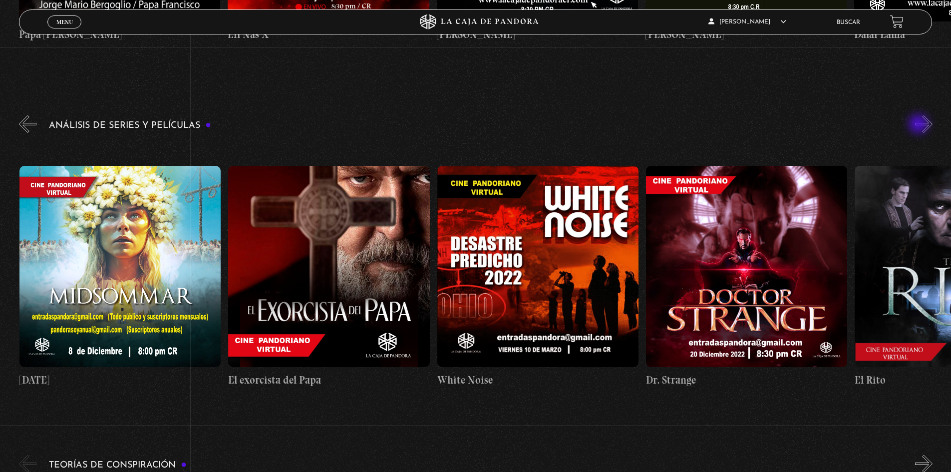
click at [920, 125] on div "Análisis de series y películas" at bounding box center [485, 263] width 932 height 300
click at [929, 126] on button "»" at bounding box center [923, 123] width 17 height 17
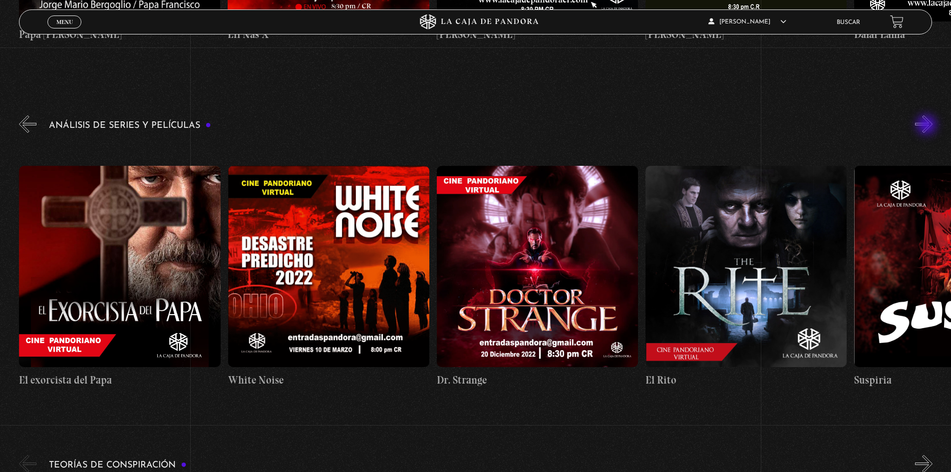
click at [928, 126] on button "»" at bounding box center [923, 123] width 17 height 17
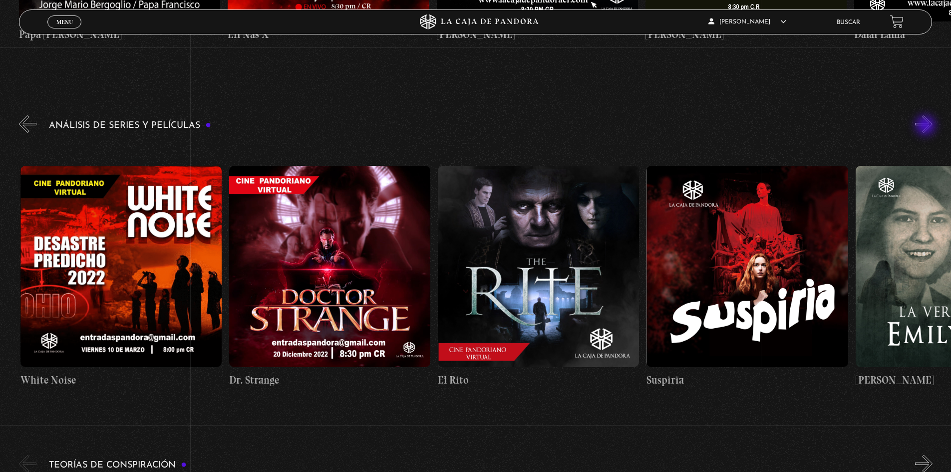
click at [927, 126] on button "»" at bounding box center [923, 123] width 17 height 17
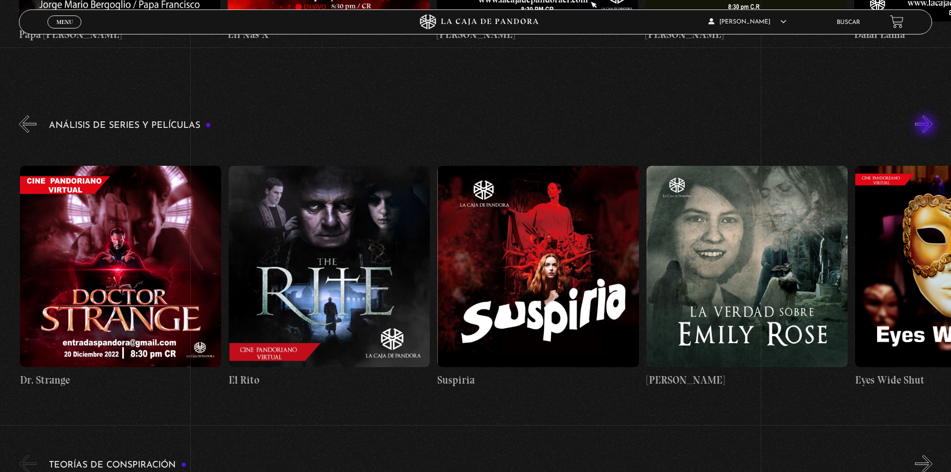
click at [927, 126] on button "»" at bounding box center [923, 123] width 17 height 17
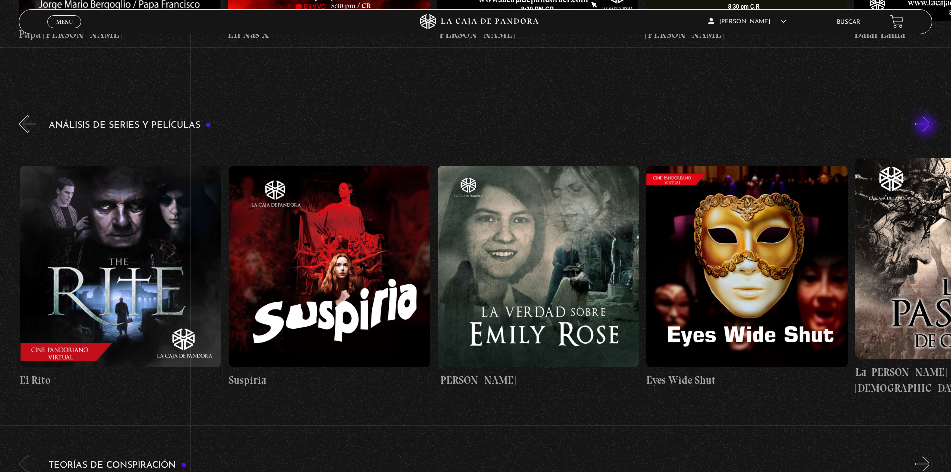
click at [926, 126] on button "»" at bounding box center [923, 123] width 17 height 17
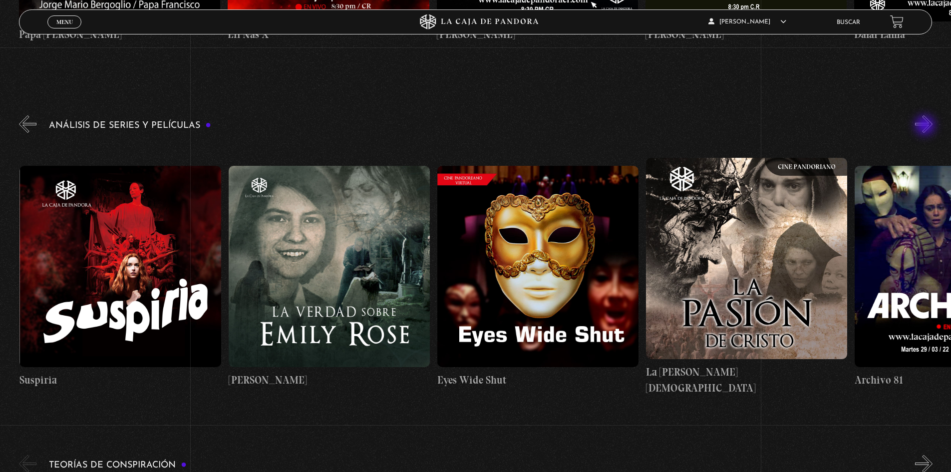
click at [926, 126] on button "»" at bounding box center [923, 123] width 17 height 17
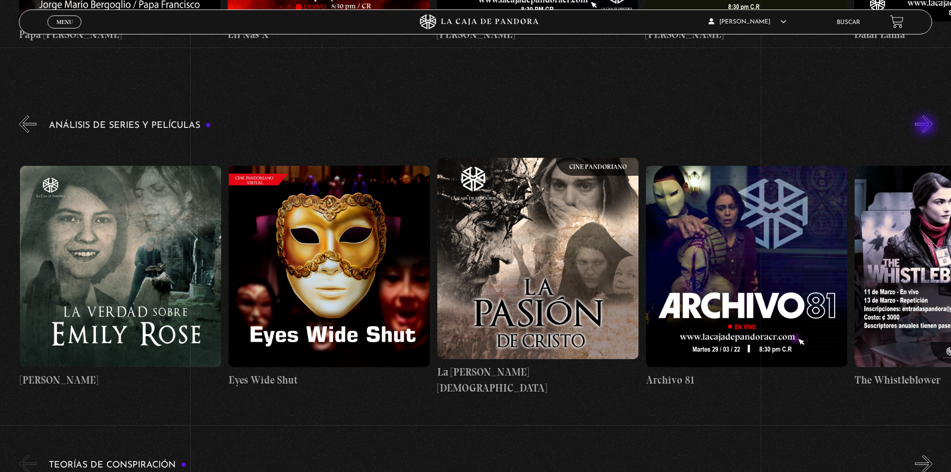
click at [926, 126] on button "»" at bounding box center [923, 123] width 17 height 17
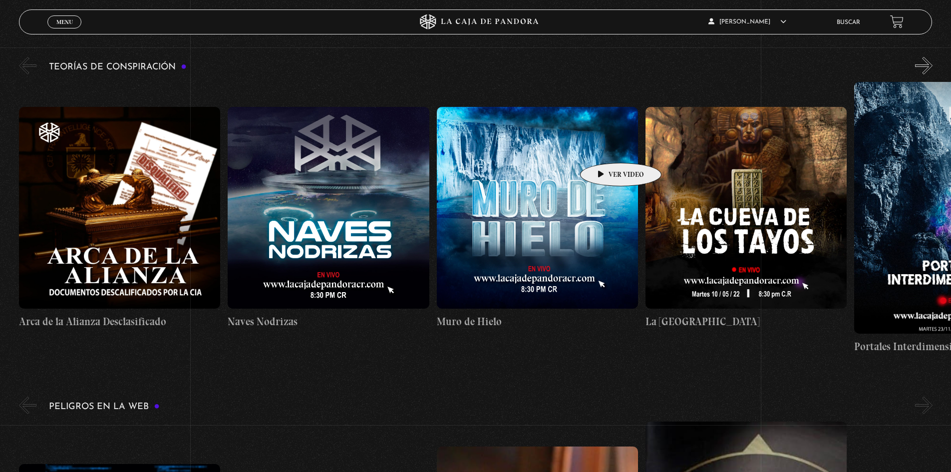
scroll to position [2497, 0]
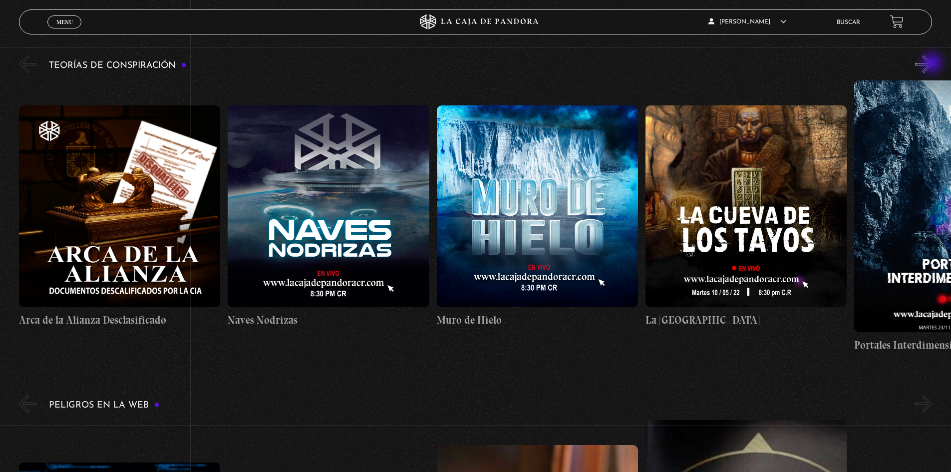
click at [933, 64] on button "»" at bounding box center [923, 63] width 17 height 17
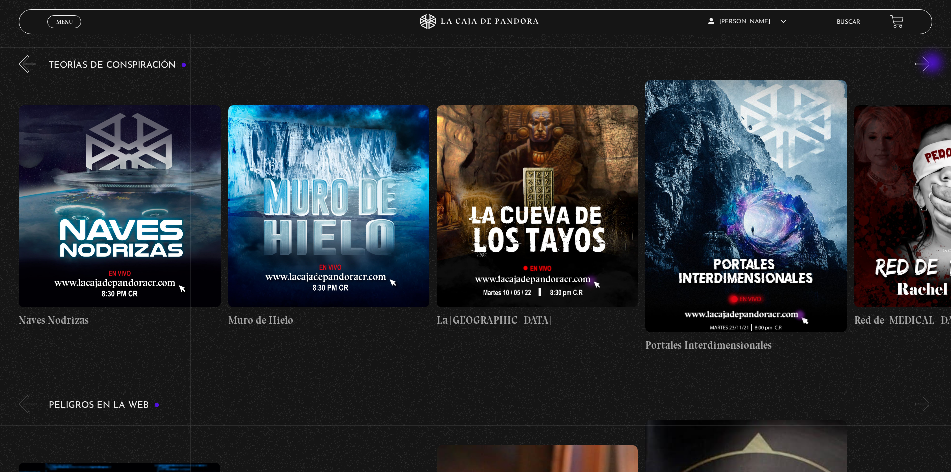
click at [933, 64] on button "»" at bounding box center [923, 63] width 17 height 17
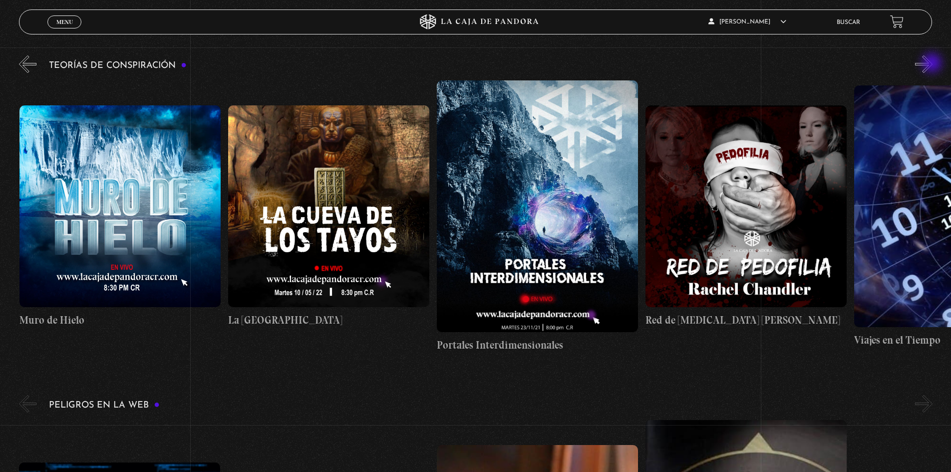
click at [933, 64] on button "»" at bounding box center [923, 63] width 17 height 17
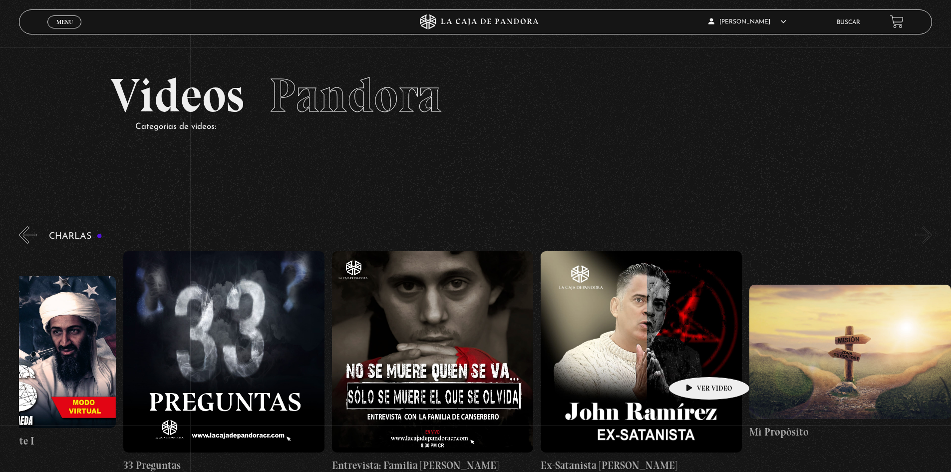
scroll to position [0, 0]
click at [31, 236] on button "«" at bounding box center [27, 235] width 17 height 17
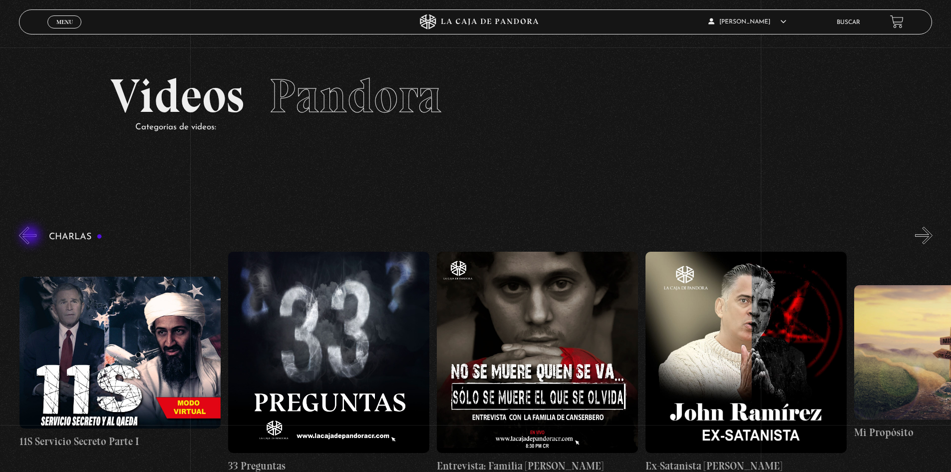
click at [31, 236] on button "«" at bounding box center [27, 235] width 17 height 17
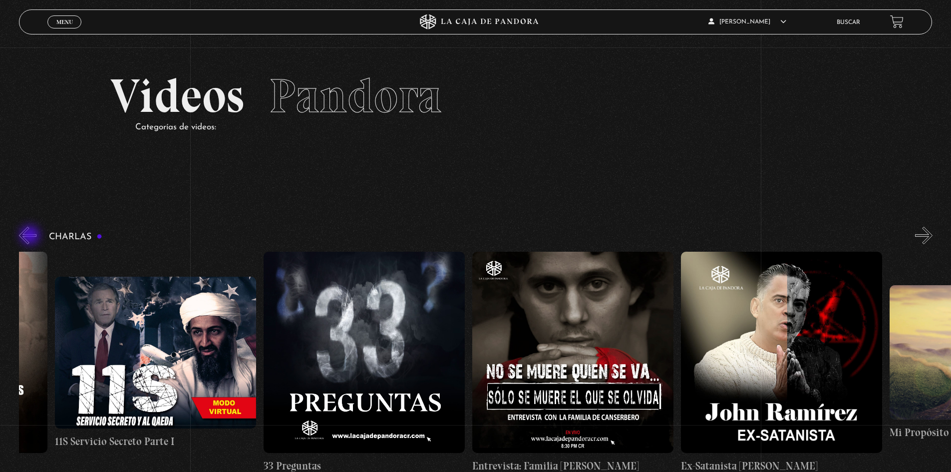
click at [31, 236] on button "«" at bounding box center [27, 235] width 17 height 17
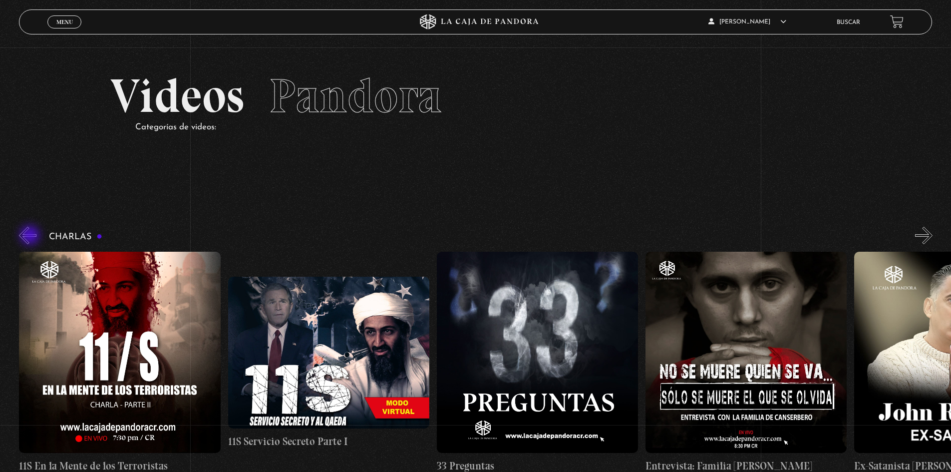
click at [31, 236] on button "«" at bounding box center [27, 235] width 17 height 17
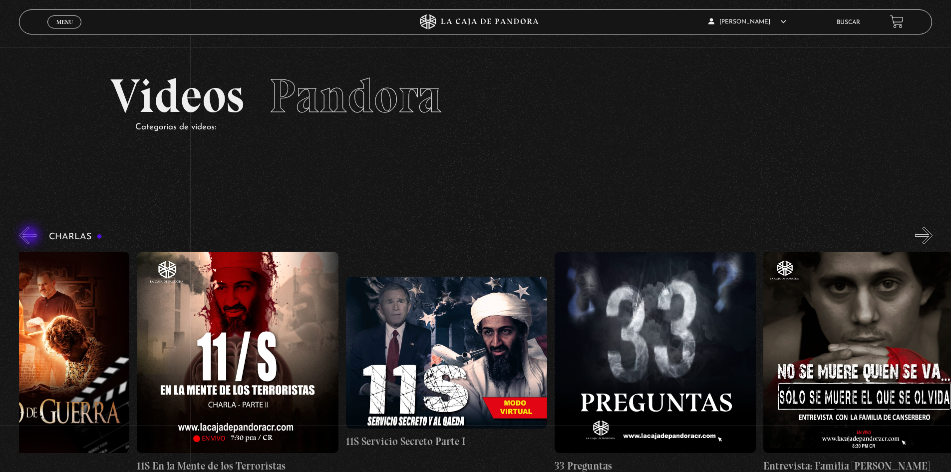
scroll to position [0, 17]
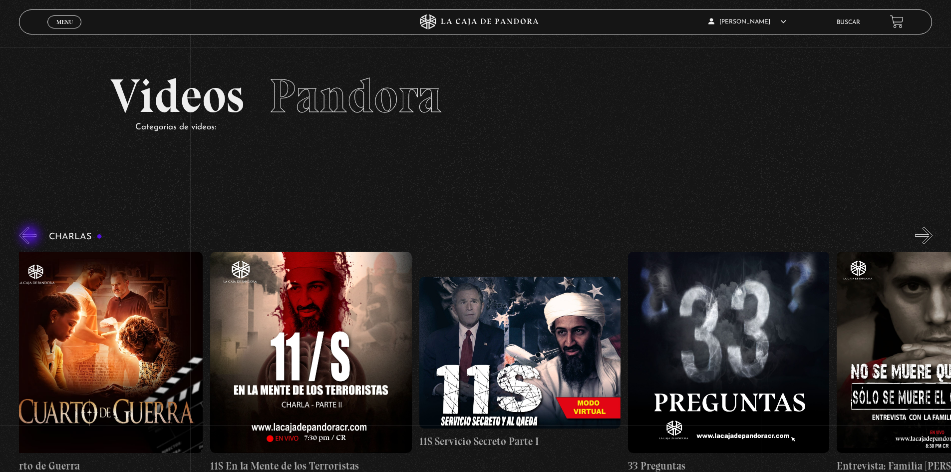
click at [31, 236] on button "«" at bounding box center [27, 235] width 17 height 17
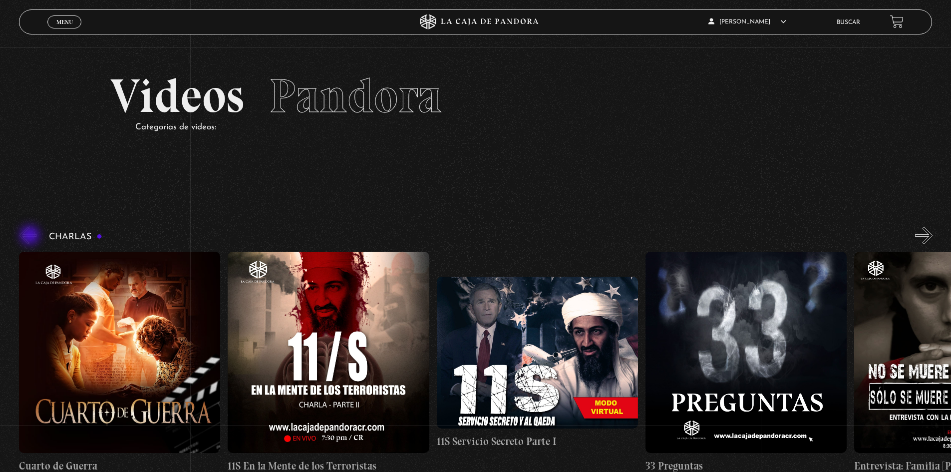
click at [31, 236] on button "«" at bounding box center [27, 235] width 17 height 17
drag, startPoint x: 74, startPoint y: 28, endPoint x: 72, endPoint y: 23, distance: 5.4
click at [73, 25] on link "Menu Cerrar" at bounding box center [64, 21] width 34 height 13
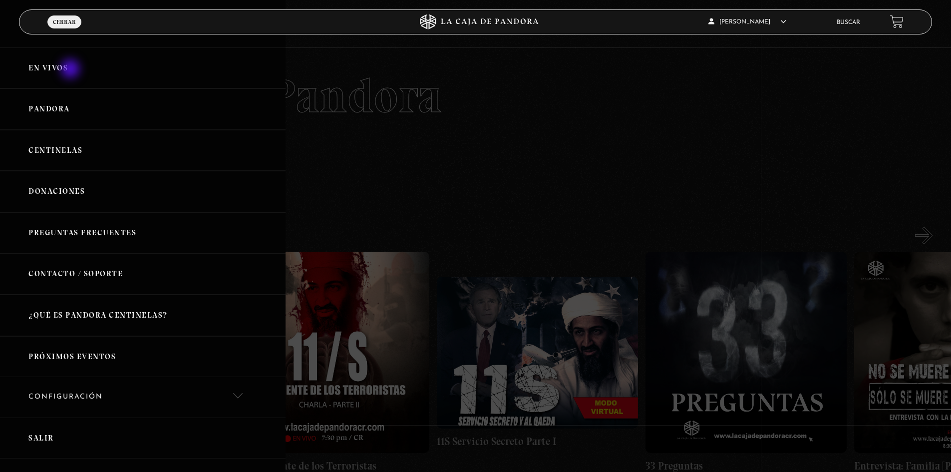
click at [71, 70] on link "En vivos" at bounding box center [143, 67] width 286 height 41
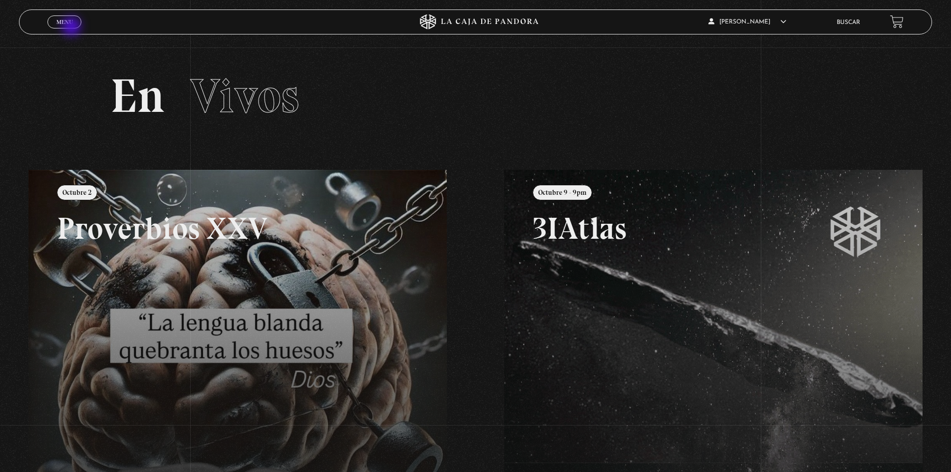
click at [72, 27] on span "Cerrar" at bounding box center [64, 30] width 23 height 7
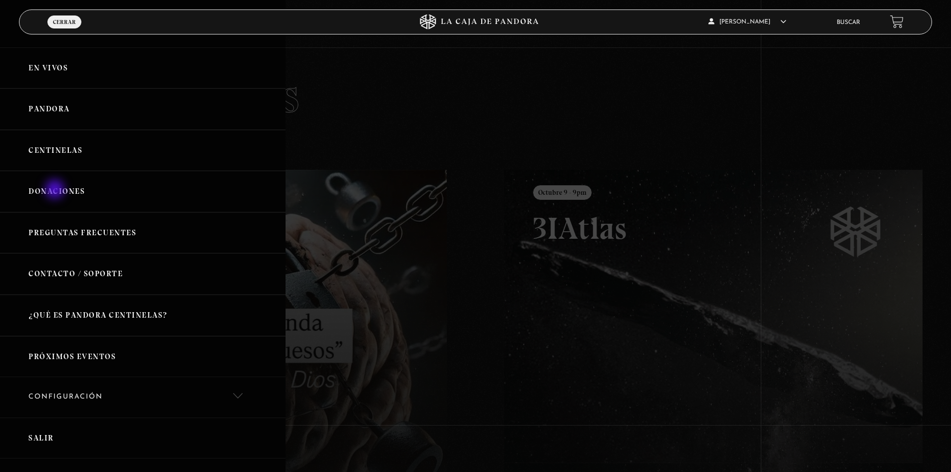
click at [56, 190] on link "Donaciones" at bounding box center [143, 191] width 286 height 41
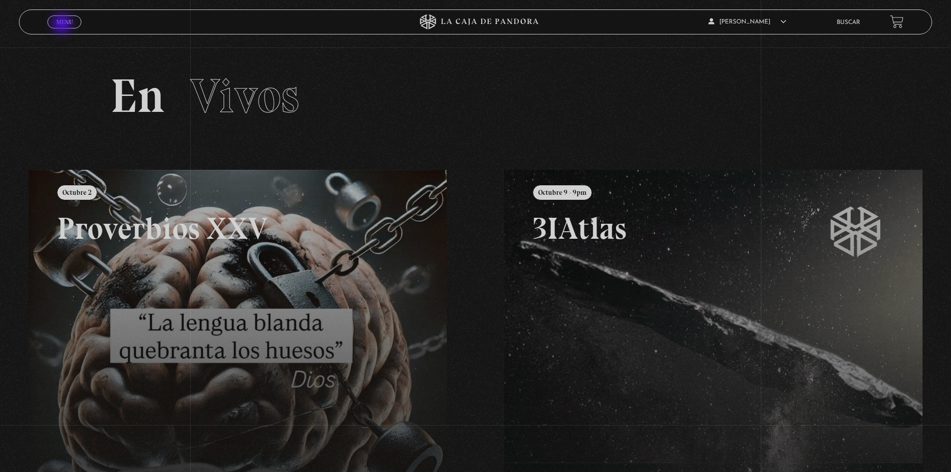
click at [63, 24] on span "Menu" at bounding box center [64, 22] width 16 height 6
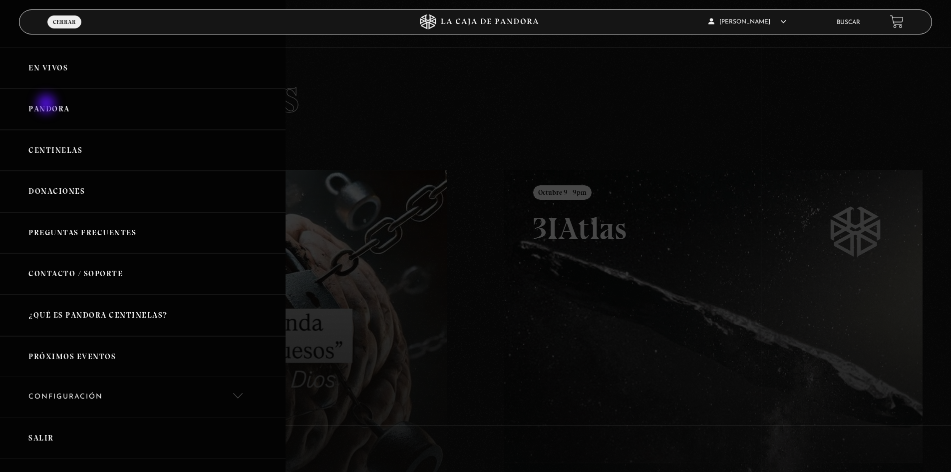
click at [47, 105] on link "Pandora" at bounding box center [143, 108] width 286 height 41
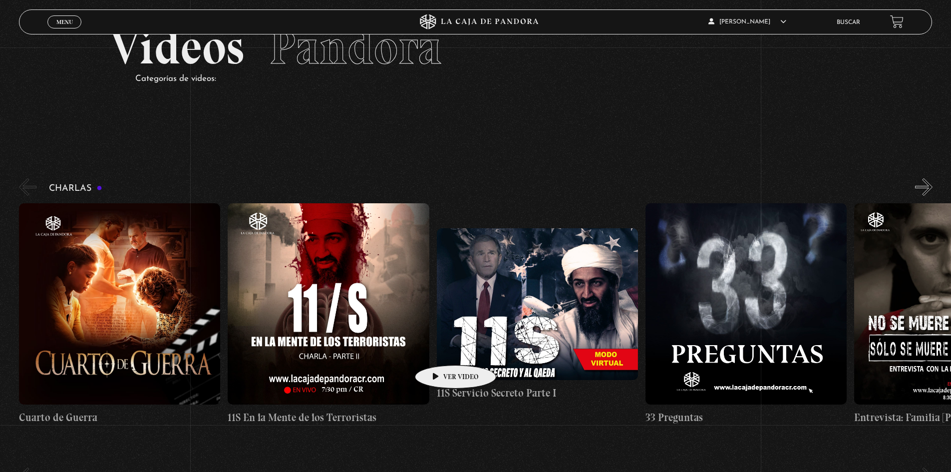
scroll to position [50, 0]
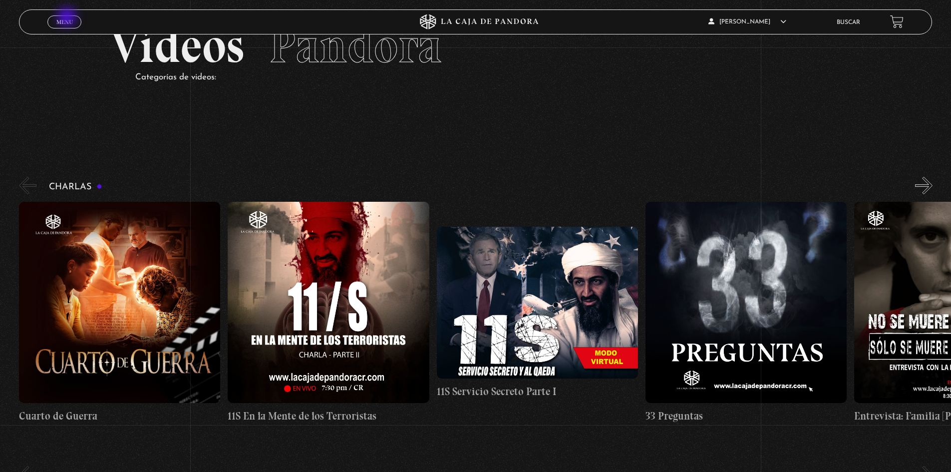
click at [68, 19] on span "Menu" at bounding box center [64, 22] width 16 height 6
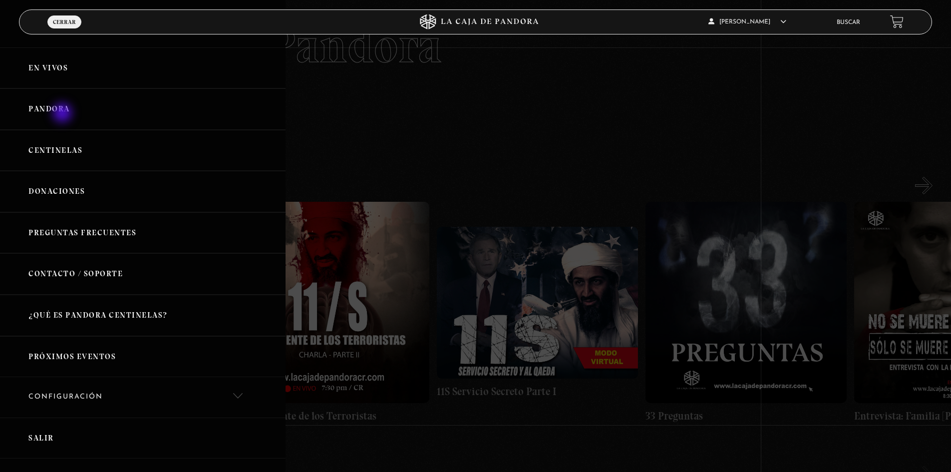
click at [63, 114] on link "Pandora" at bounding box center [143, 108] width 286 height 41
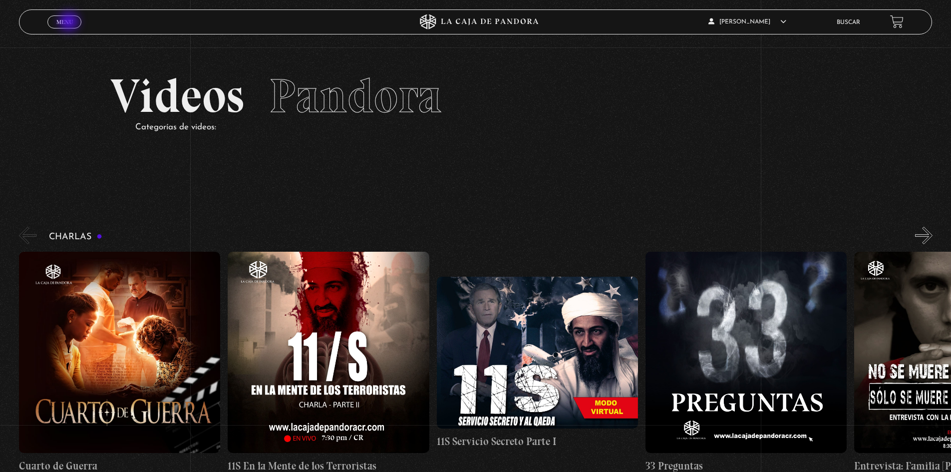
click at [70, 22] on span "Menu" at bounding box center [64, 22] width 16 height 6
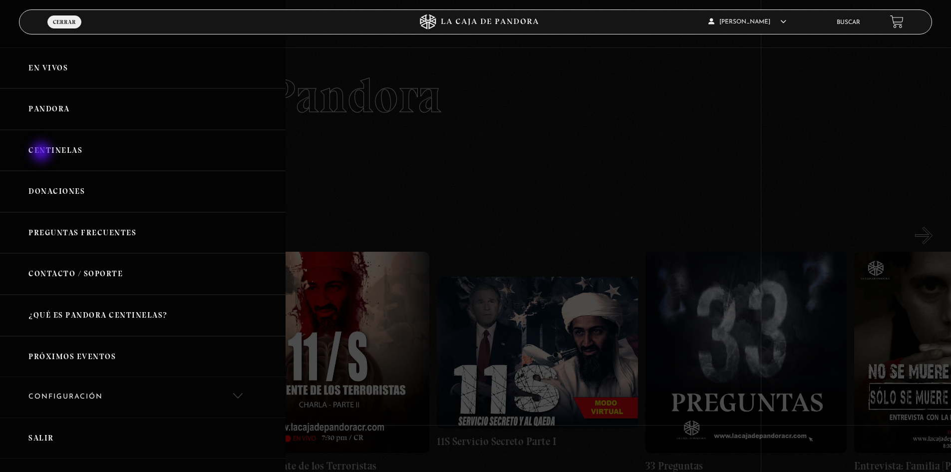
click at [42, 153] on link "Centinelas" at bounding box center [143, 150] width 286 height 41
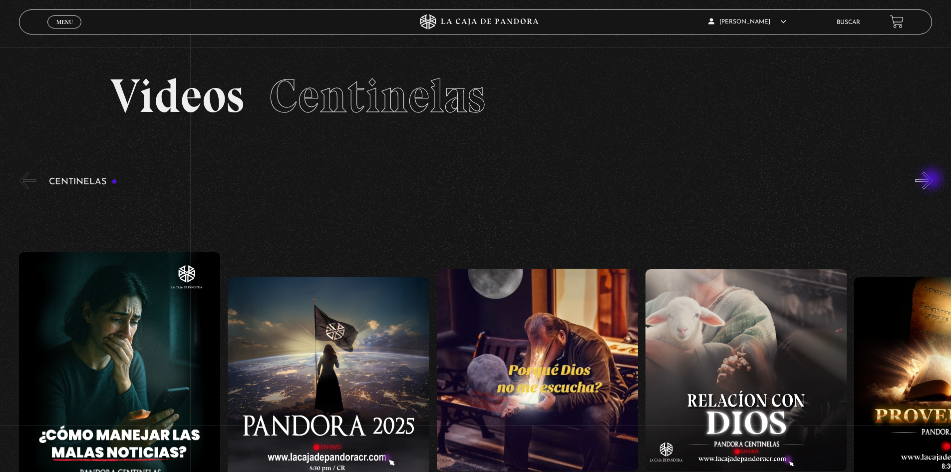
click at [933, 176] on button "»" at bounding box center [923, 180] width 17 height 17
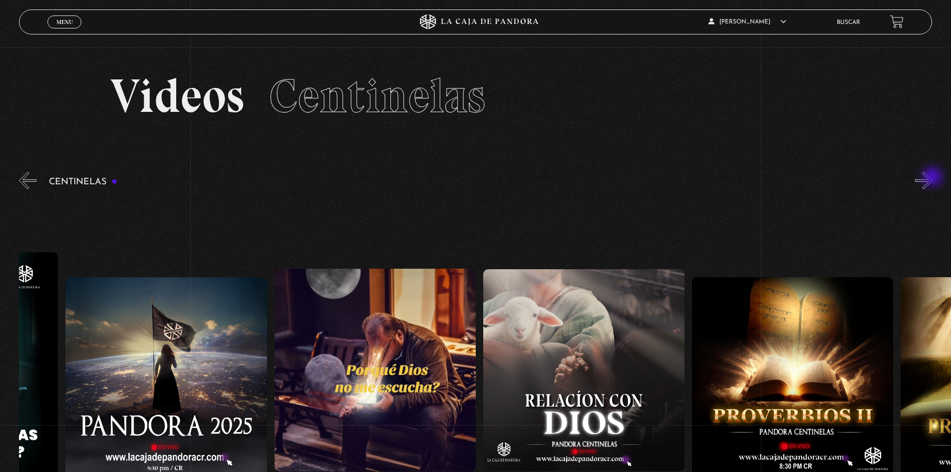
click at [933, 178] on button "»" at bounding box center [923, 180] width 17 height 17
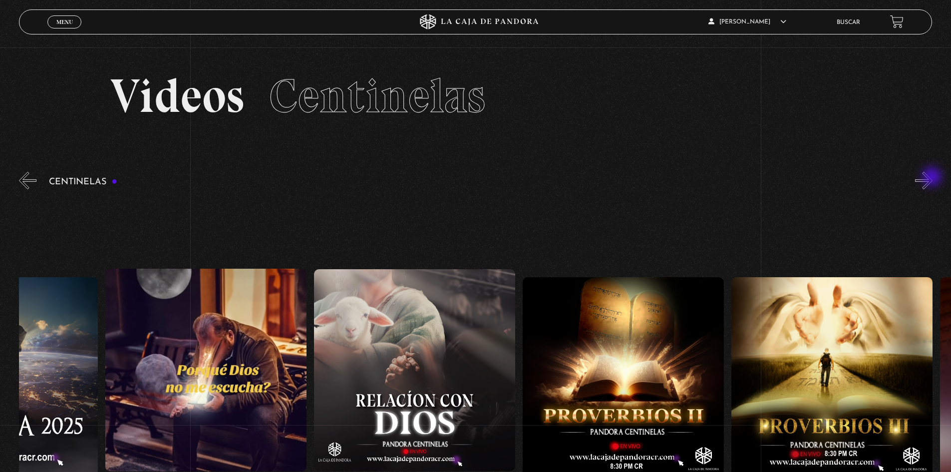
click at [933, 178] on button "»" at bounding box center [923, 180] width 17 height 17
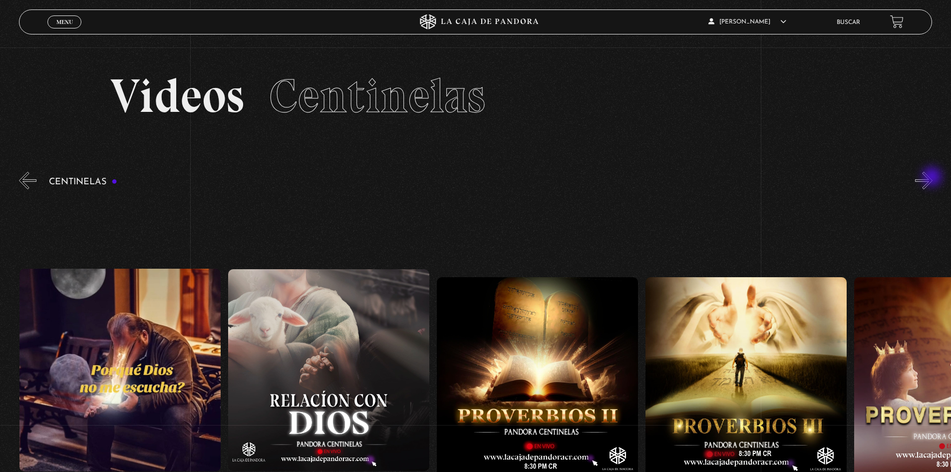
click at [933, 178] on button "»" at bounding box center [923, 180] width 17 height 17
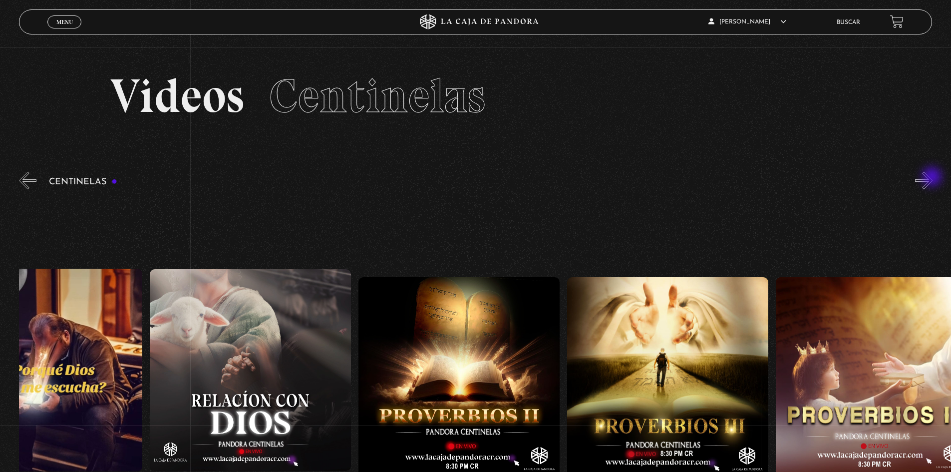
click at [933, 178] on button "»" at bounding box center [923, 180] width 17 height 17
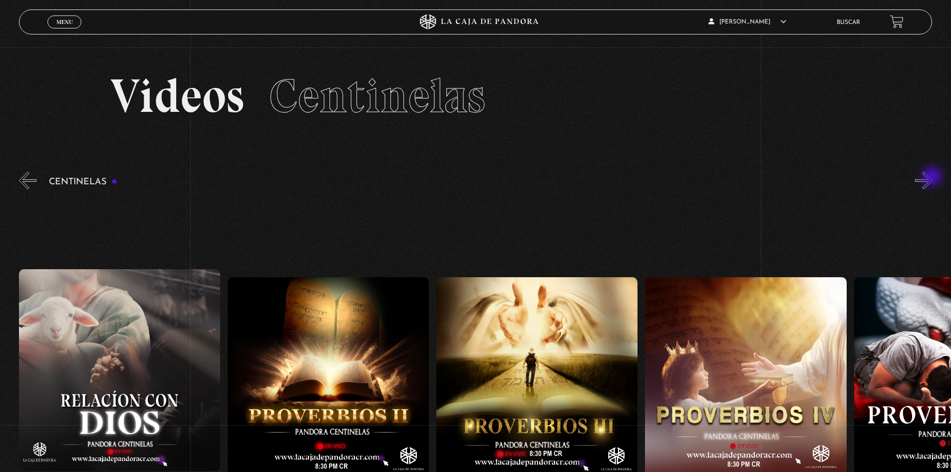
click at [933, 178] on button "»" at bounding box center [923, 180] width 17 height 17
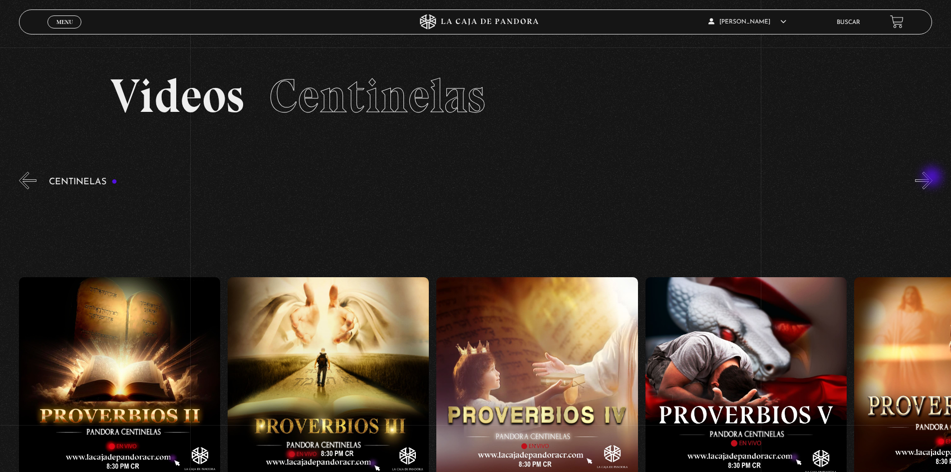
click at [933, 178] on button "»" at bounding box center [923, 180] width 17 height 17
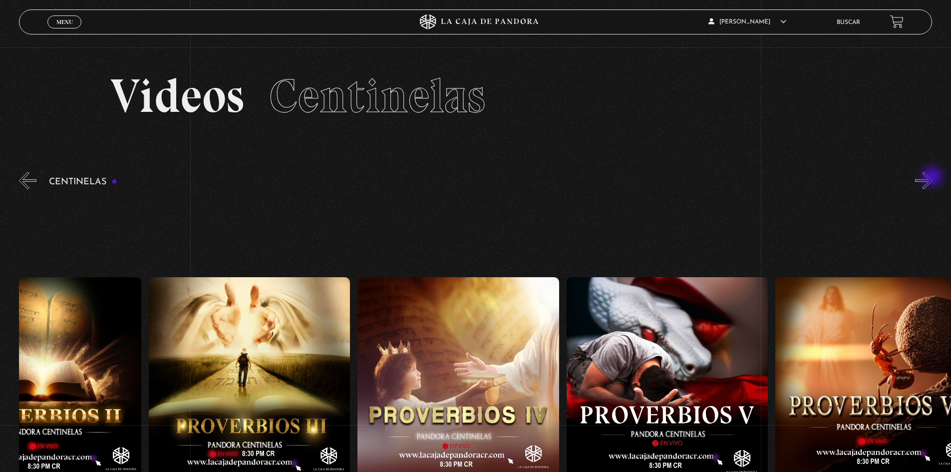
click at [933, 178] on button "»" at bounding box center [923, 180] width 17 height 17
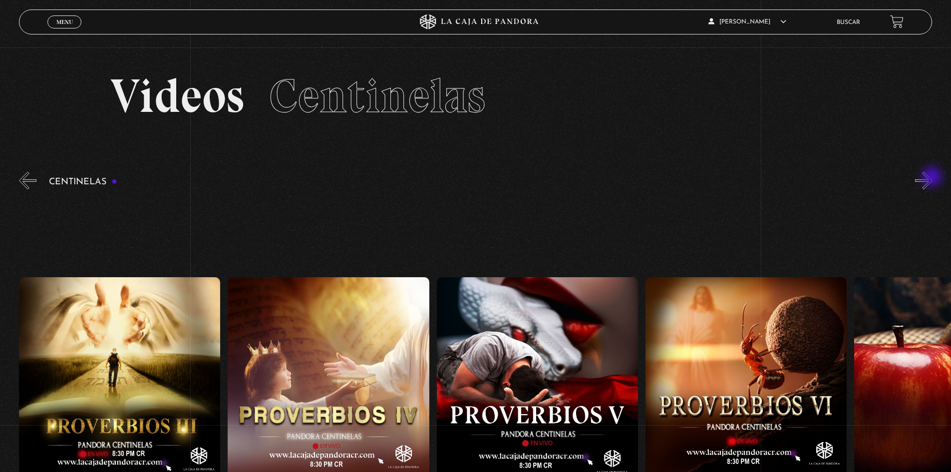
click at [933, 178] on button "»" at bounding box center [923, 180] width 17 height 17
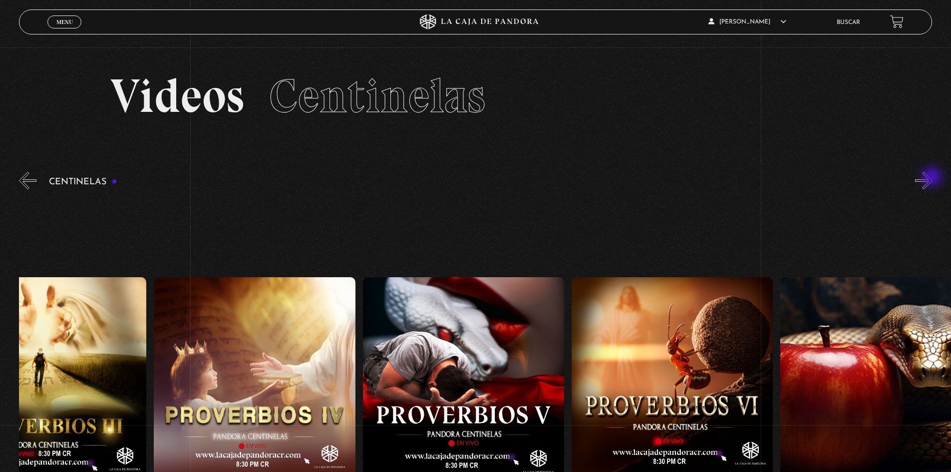
click at [933, 178] on button "»" at bounding box center [923, 180] width 17 height 17
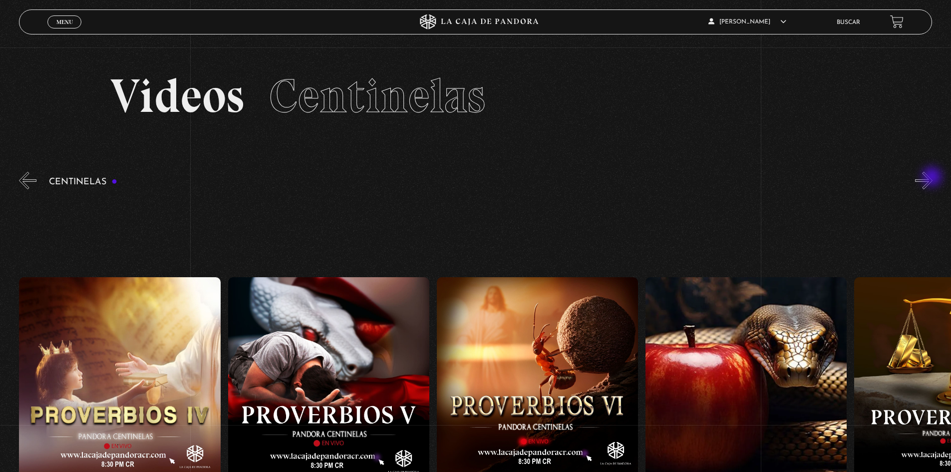
click at [933, 178] on button "»" at bounding box center [923, 180] width 17 height 17
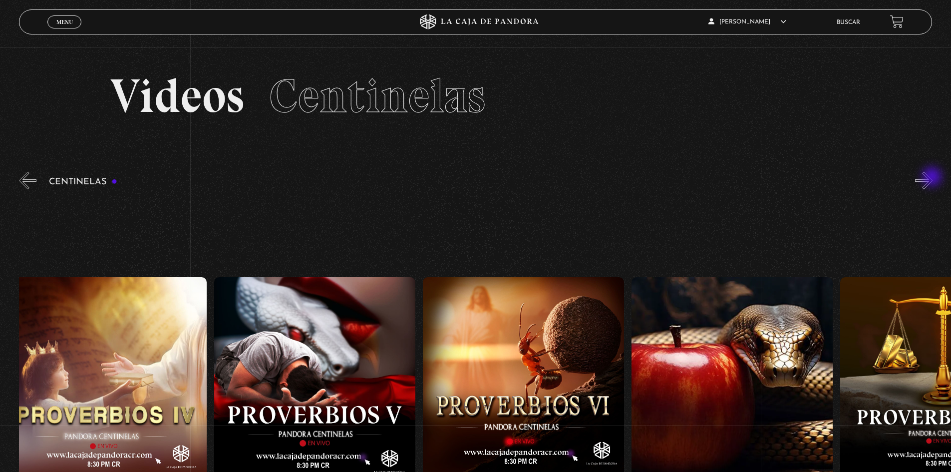
click at [933, 178] on button "»" at bounding box center [923, 180] width 17 height 17
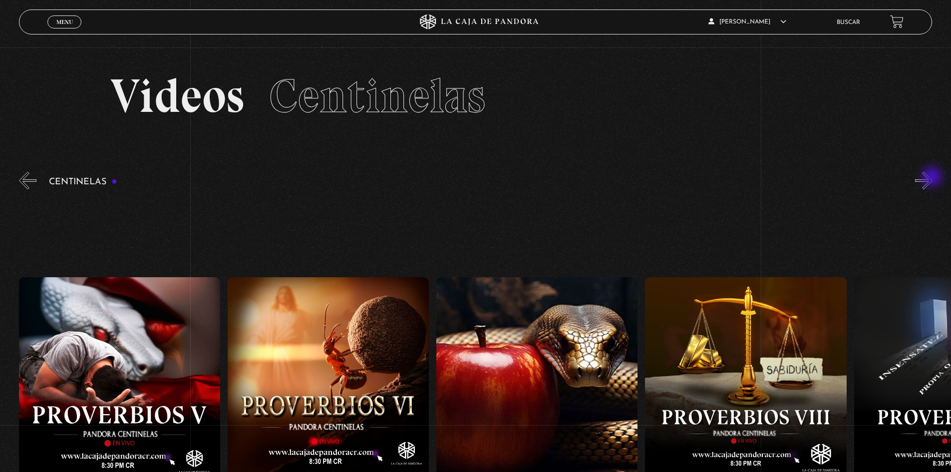
click at [933, 178] on button "»" at bounding box center [923, 180] width 17 height 17
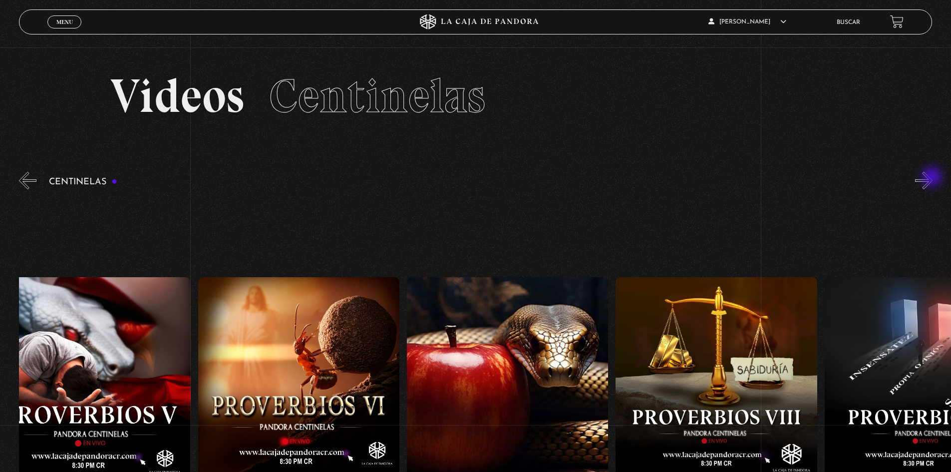
click at [932, 178] on button "»" at bounding box center [923, 180] width 17 height 17
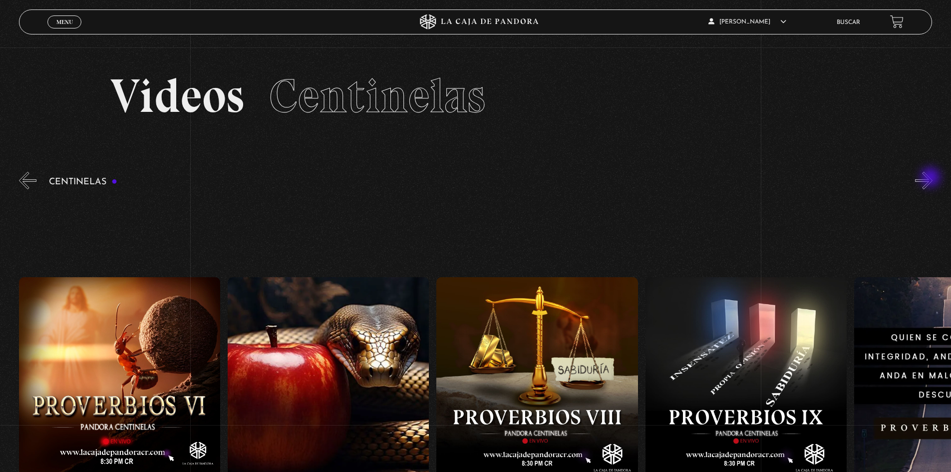
click at [932, 178] on button "»" at bounding box center [923, 180] width 17 height 17
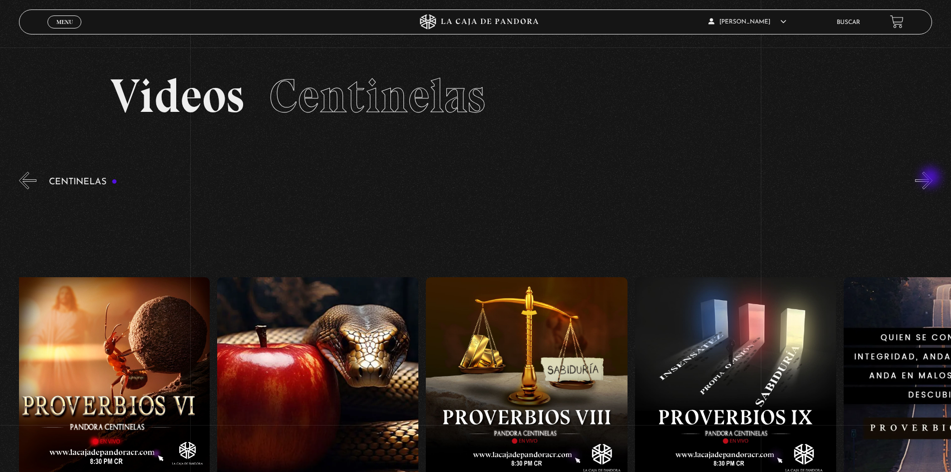
click at [932, 178] on button "»" at bounding box center [923, 180] width 17 height 17
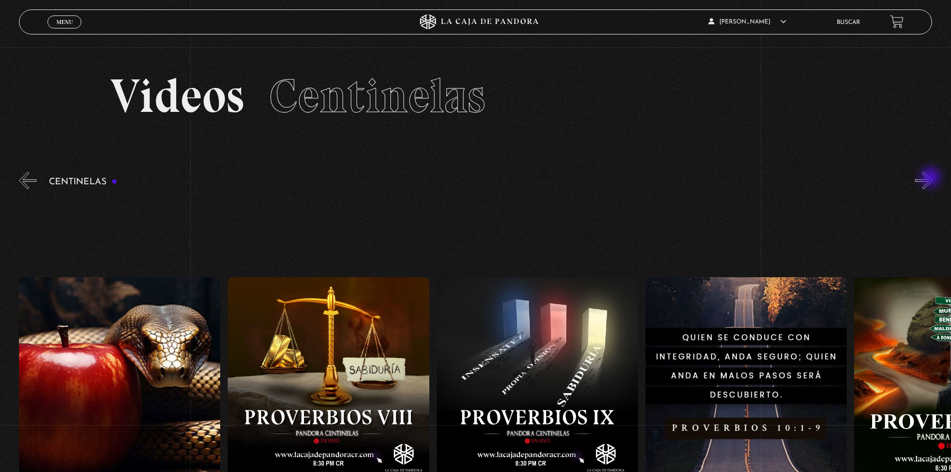
click at [932, 178] on button "»" at bounding box center [923, 180] width 17 height 17
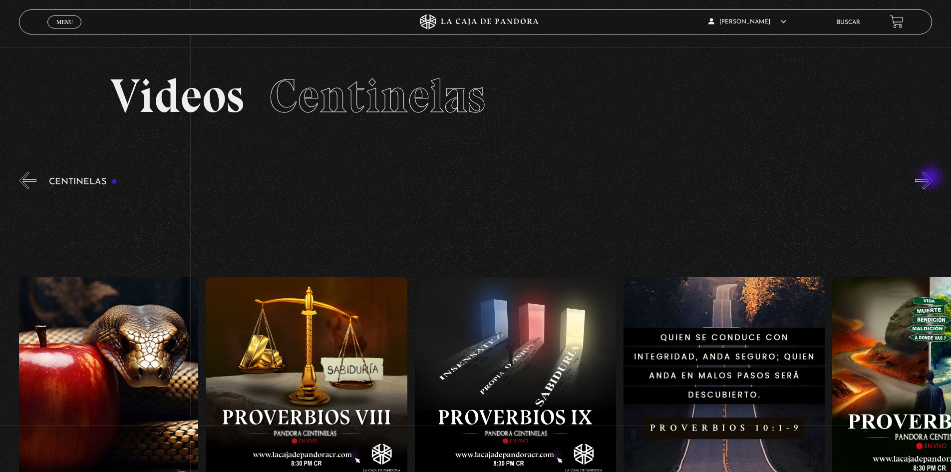
click at [932, 178] on button "»" at bounding box center [923, 180] width 17 height 17
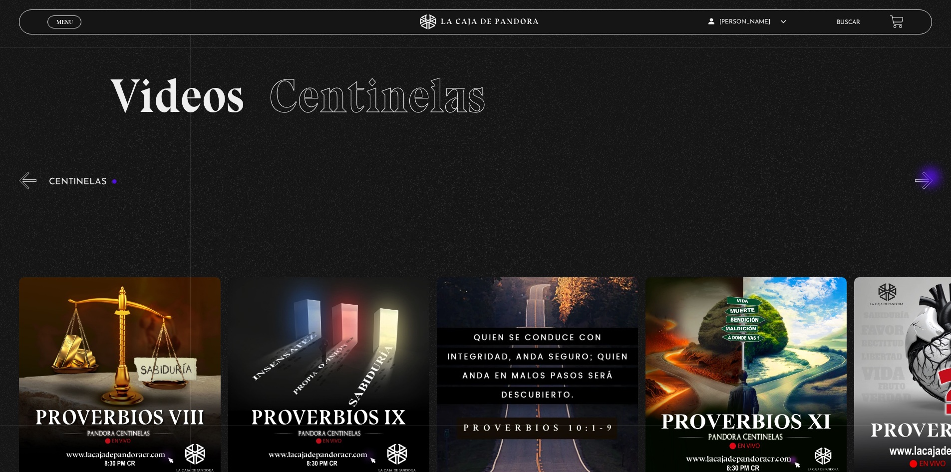
click at [932, 178] on button "»" at bounding box center [923, 180] width 17 height 17
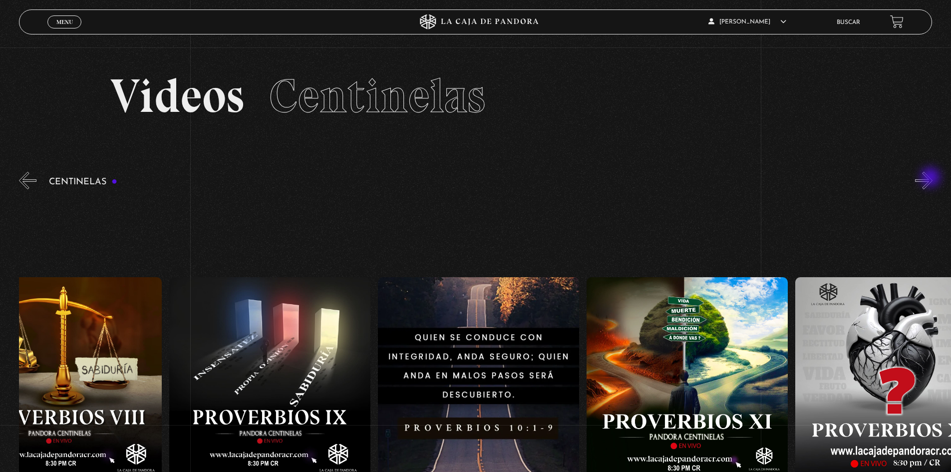
click at [931, 179] on button "»" at bounding box center [923, 180] width 17 height 17
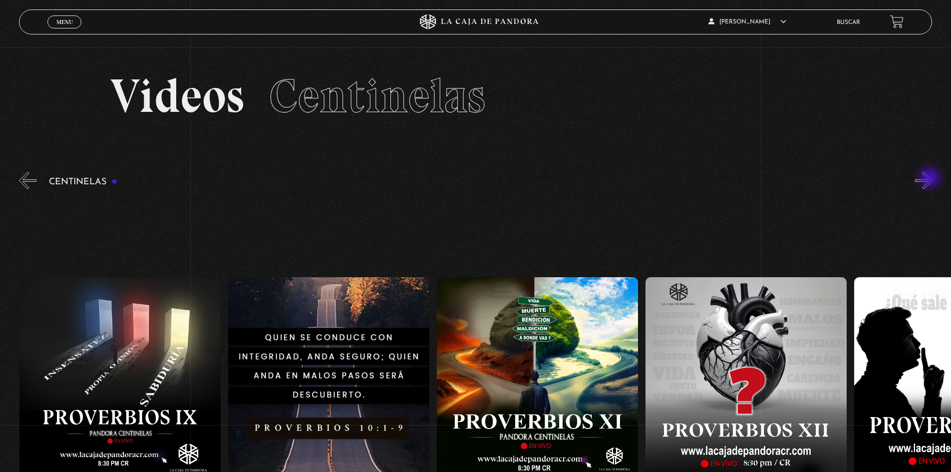
click at [931, 179] on button "»" at bounding box center [923, 180] width 17 height 17
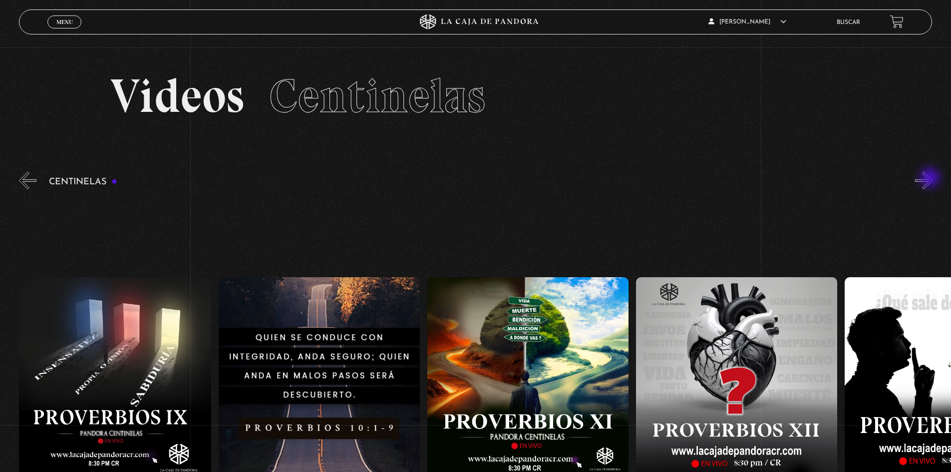
click at [930, 179] on button "»" at bounding box center [923, 180] width 17 height 17
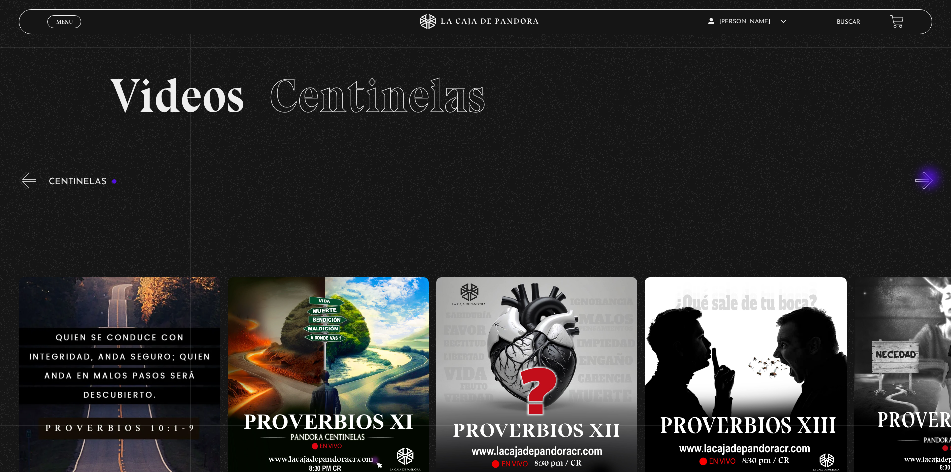
click at [930, 179] on button "»" at bounding box center [923, 180] width 17 height 17
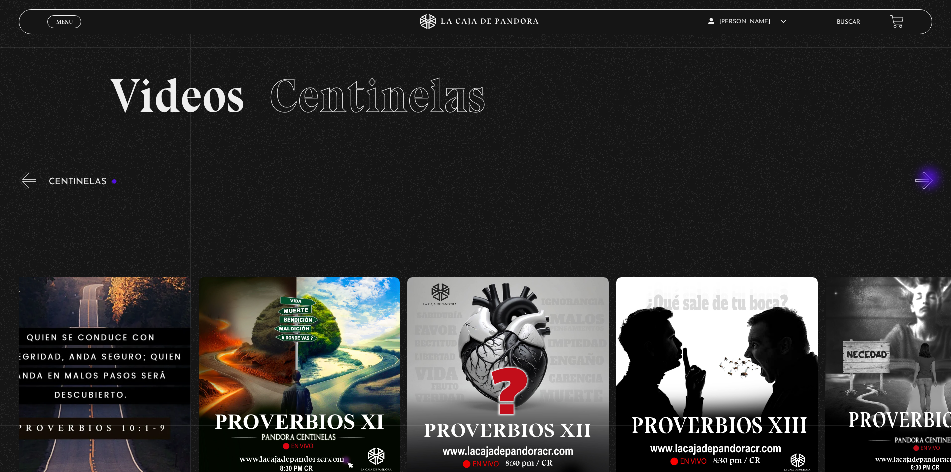
click at [930, 179] on button "»" at bounding box center [923, 180] width 17 height 17
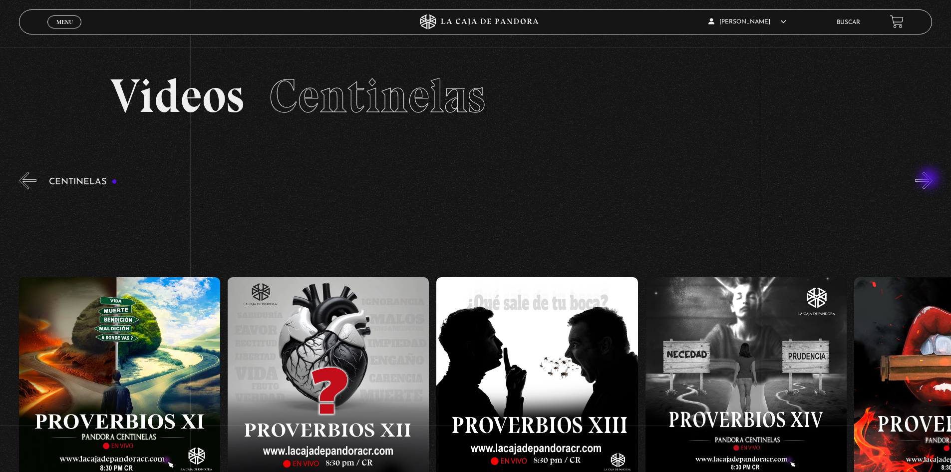
click at [930, 179] on button "»" at bounding box center [923, 180] width 17 height 17
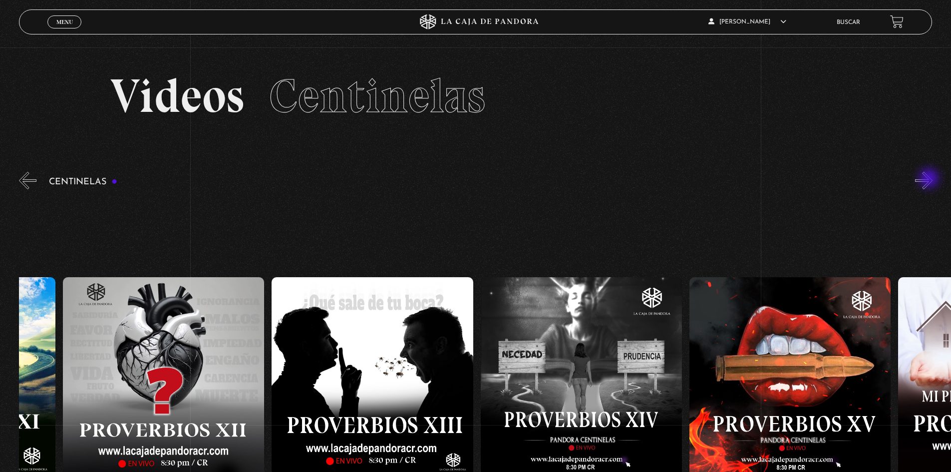
click at [930, 179] on button "»" at bounding box center [923, 180] width 17 height 17
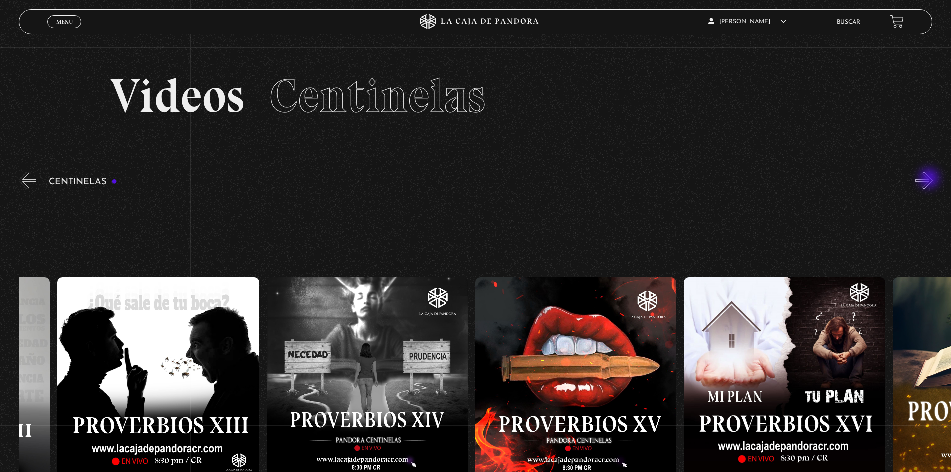
click at [930, 179] on button "»" at bounding box center [923, 180] width 17 height 17
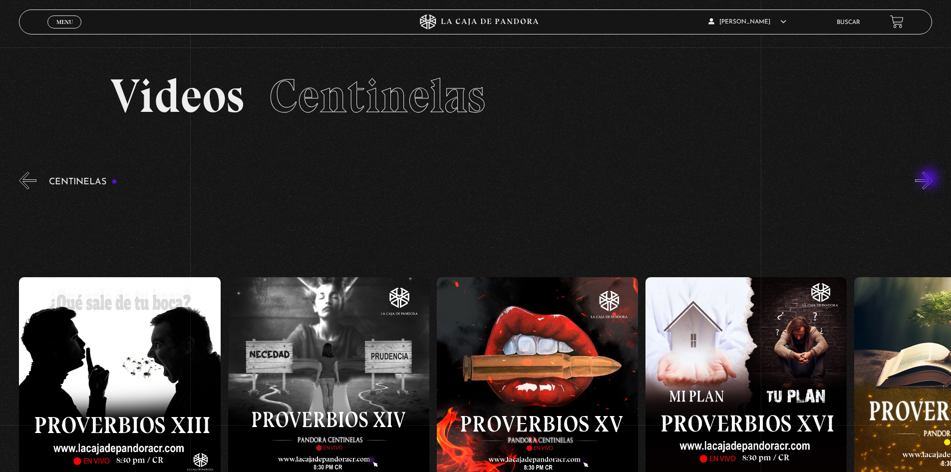
click at [930, 179] on button "»" at bounding box center [923, 180] width 17 height 17
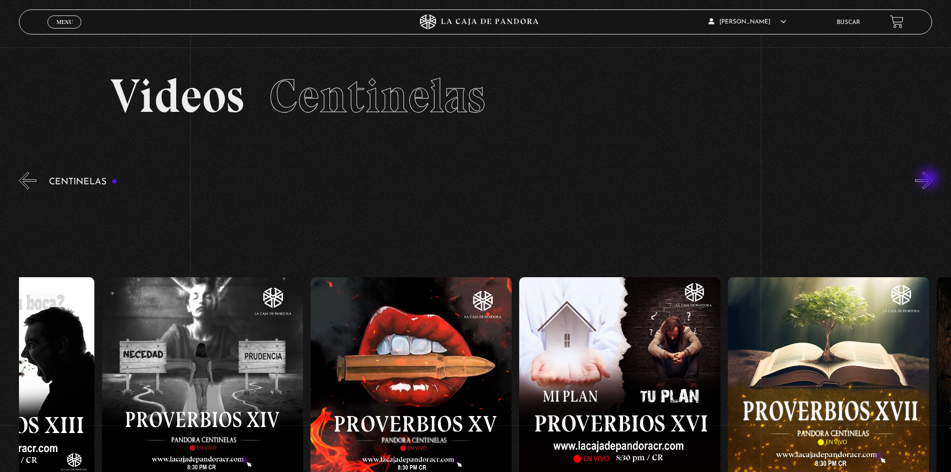
click at [930, 179] on button "»" at bounding box center [923, 180] width 17 height 17
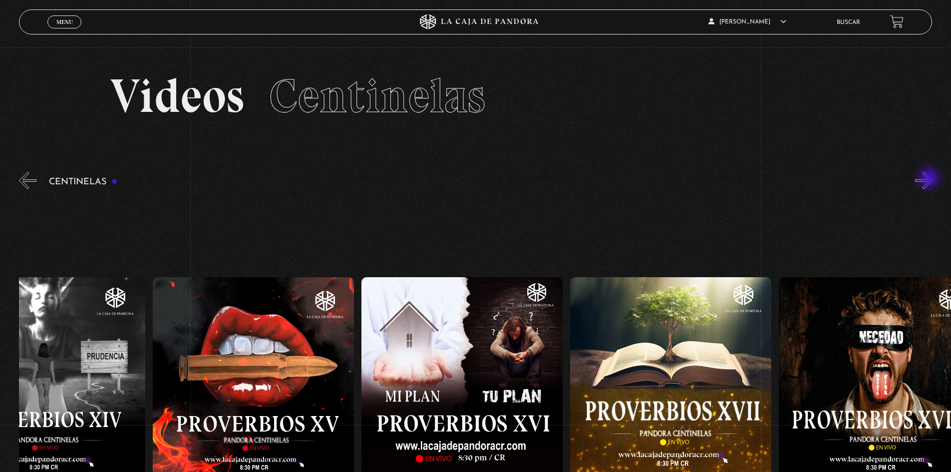
click at [930, 180] on button "»" at bounding box center [923, 180] width 17 height 17
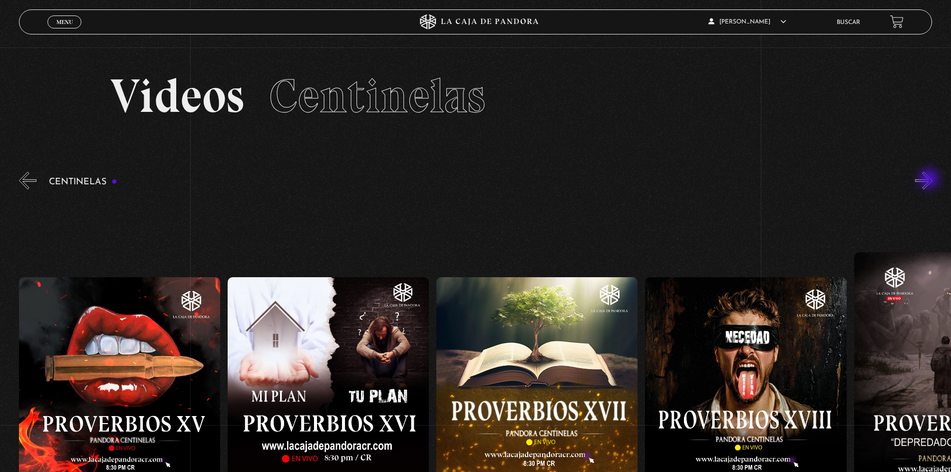
click at [930, 180] on button "»" at bounding box center [923, 180] width 17 height 17
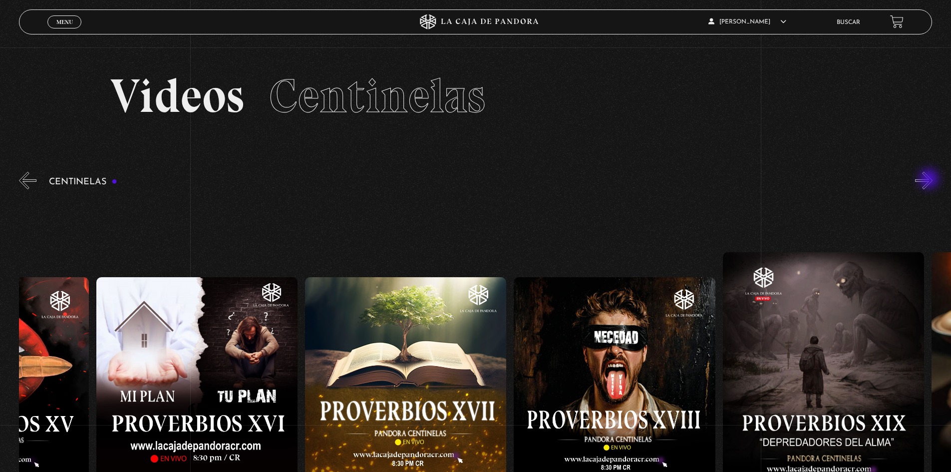
click at [930, 180] on button "»" at bounding box center [923, 180] width 17 height 17
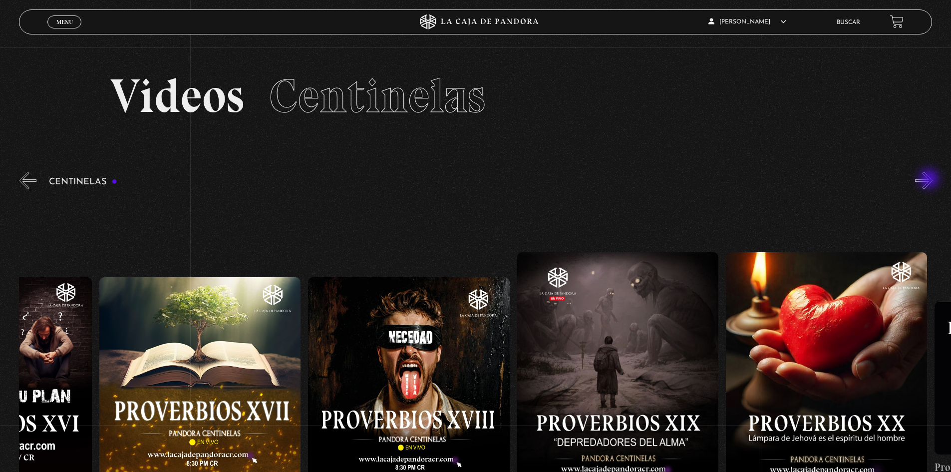
click at [930, 180] on button "»" at bounding box center [923, 180] width 17 height 17
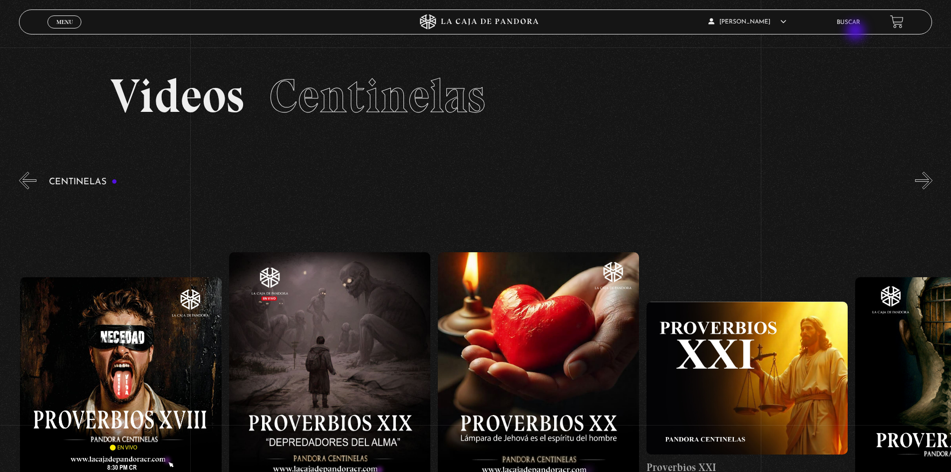
click at [856, 32] on div "Johnny Benedictis Gamboa En vivos Pandora Centinelas Mi cuenta Salir Buscar" at bounding box center [761, 21] width 286 height 23
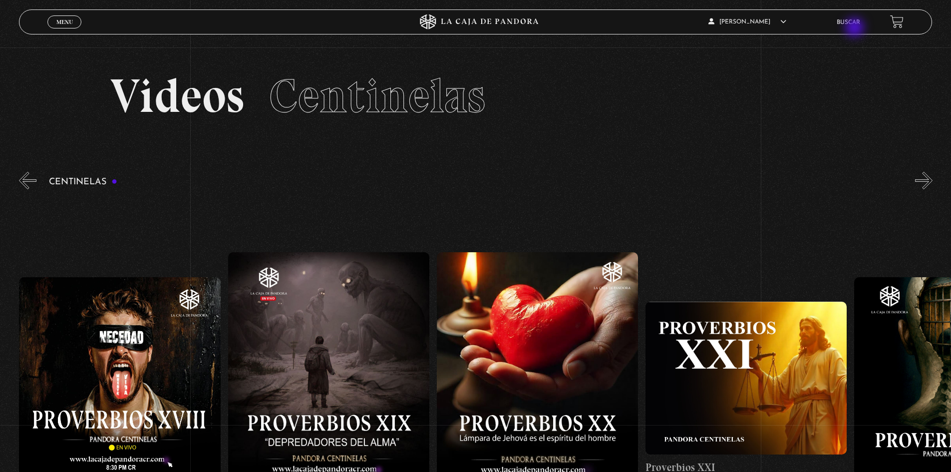
click at [856, 28] on li "Buscar" at bounding box center [848, 21] width 23 height 15
click at [856, 22] on link "Buscar" at bounding box center [848, 22] width 23 height 6
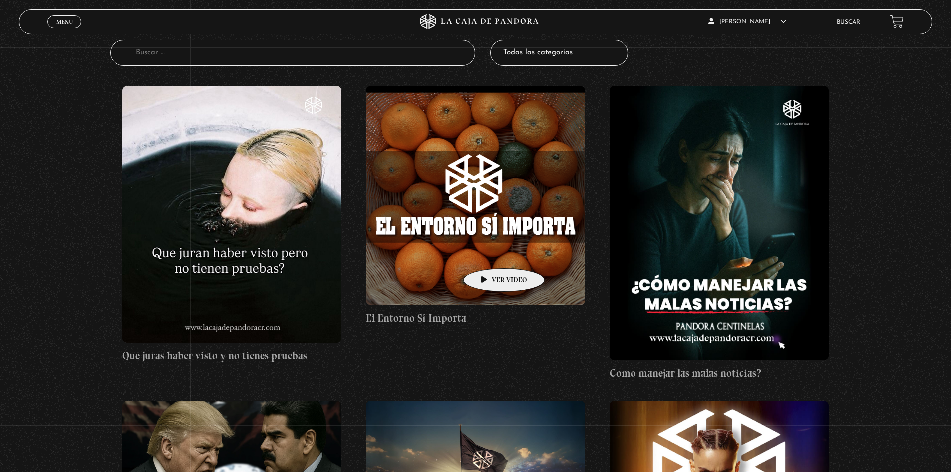
scroll to position [100, 0]
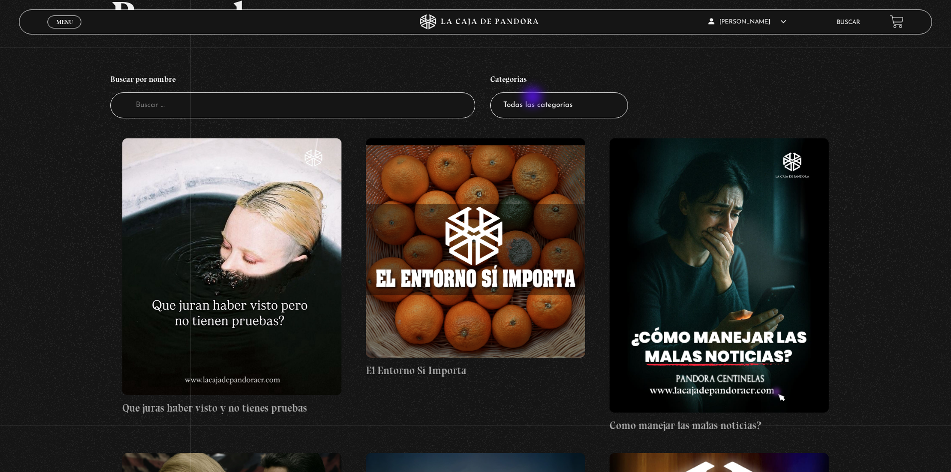
click at [534, 98] on select "Todas las categorías 11:11 Humanitario (1) Amo los Lunes (4) Análisis de series…" at bounding box center [559, 105] width 138 height 26
select select "centinelas"
click at [494, 92] on select "Todas las categorías 11:11 Humanitario (1) Amo los Lunes (4) Análisis de series…" at bounding box center [559, 105] width 138 height 26
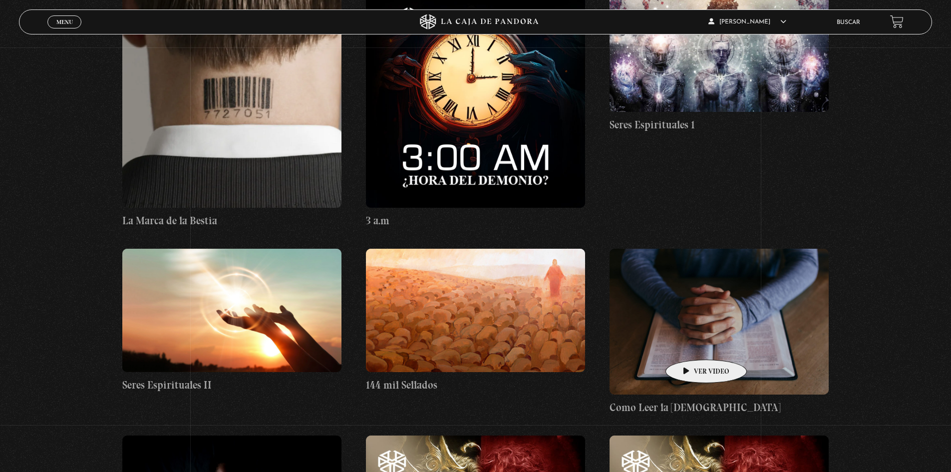
scroll to position [8042, 0]
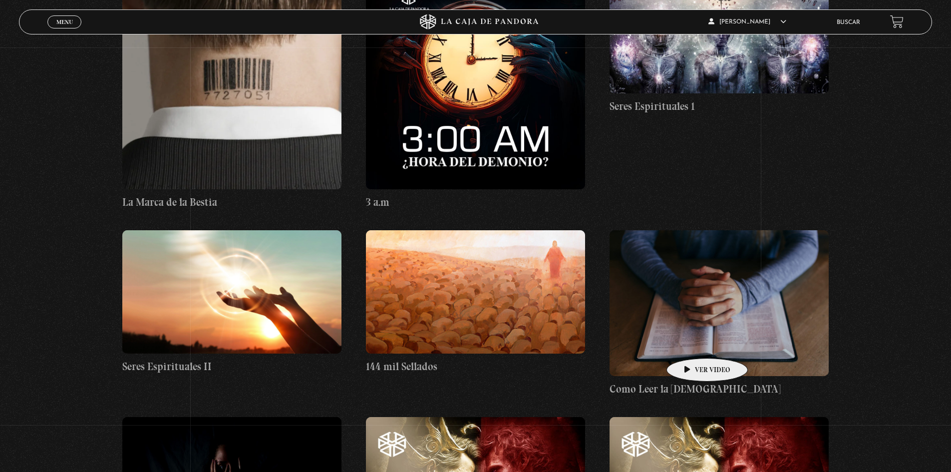
click at [692, 343] on figure at bounding box center [719, 303] width 219 height 146
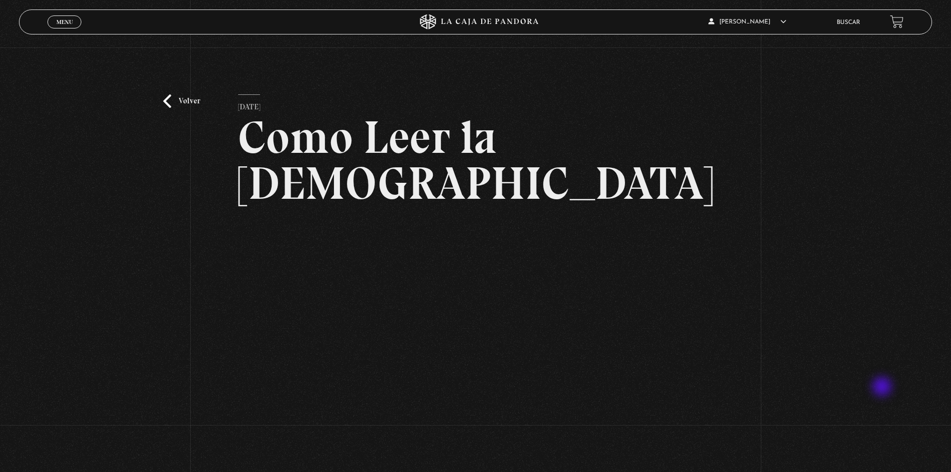
click at [887, 386] on div "Volver 6 julio, 2021 Como Leer la Biblia WhatsApp Twitter Messenger Email" at bounding box center [475, 290] width 951 height 487
click at [827, 327] on div "Volver 6 julio, 2021 Como Leer la Biblia WhatsApp Twitter Messenger Email" at bounding box center [475, 290] width 951 height 487
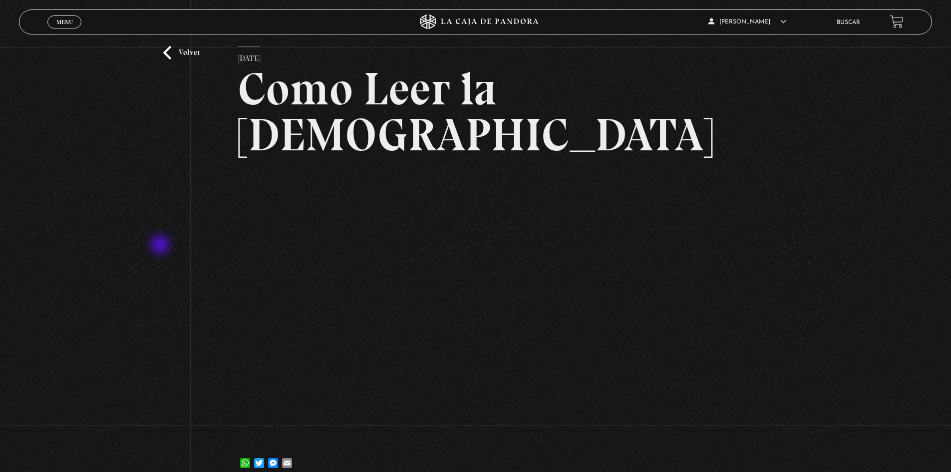
scroll to position [50, 0]
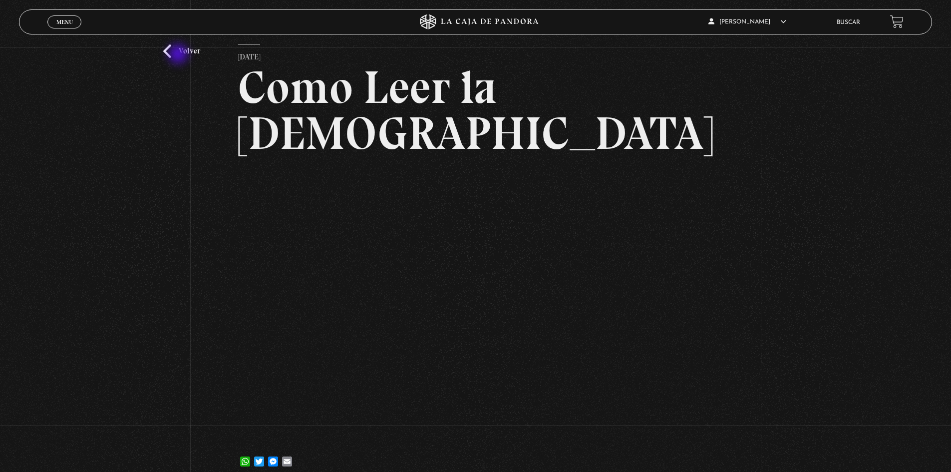
click at [179, 55] on link "Volver" at bounding box center [181, 50] width 37 height 13
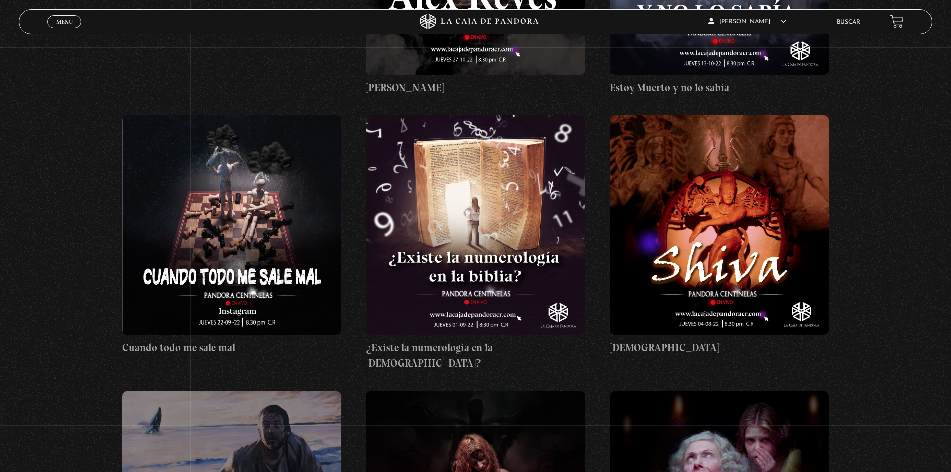
scroll to position [4646, 0]
